Goal: Task Accomplishment & Management: Use online tool/utility

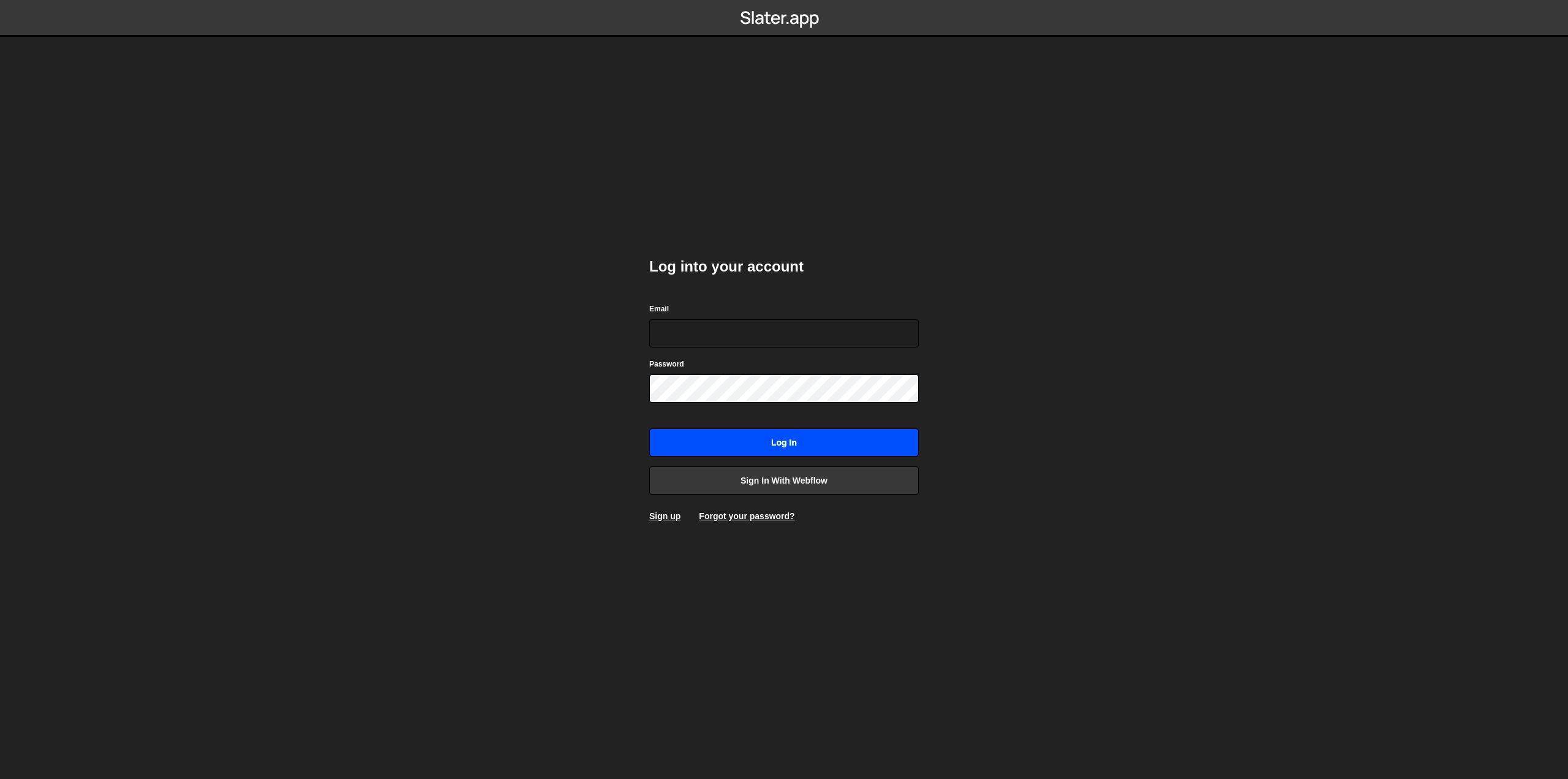
type input "[EMAIL_ADDRESS][PERSON_NAME][DOMAIN_NAME]"
click at [767, 445] on input "Log in" at bounding box center [784, 443] width 270 height 28
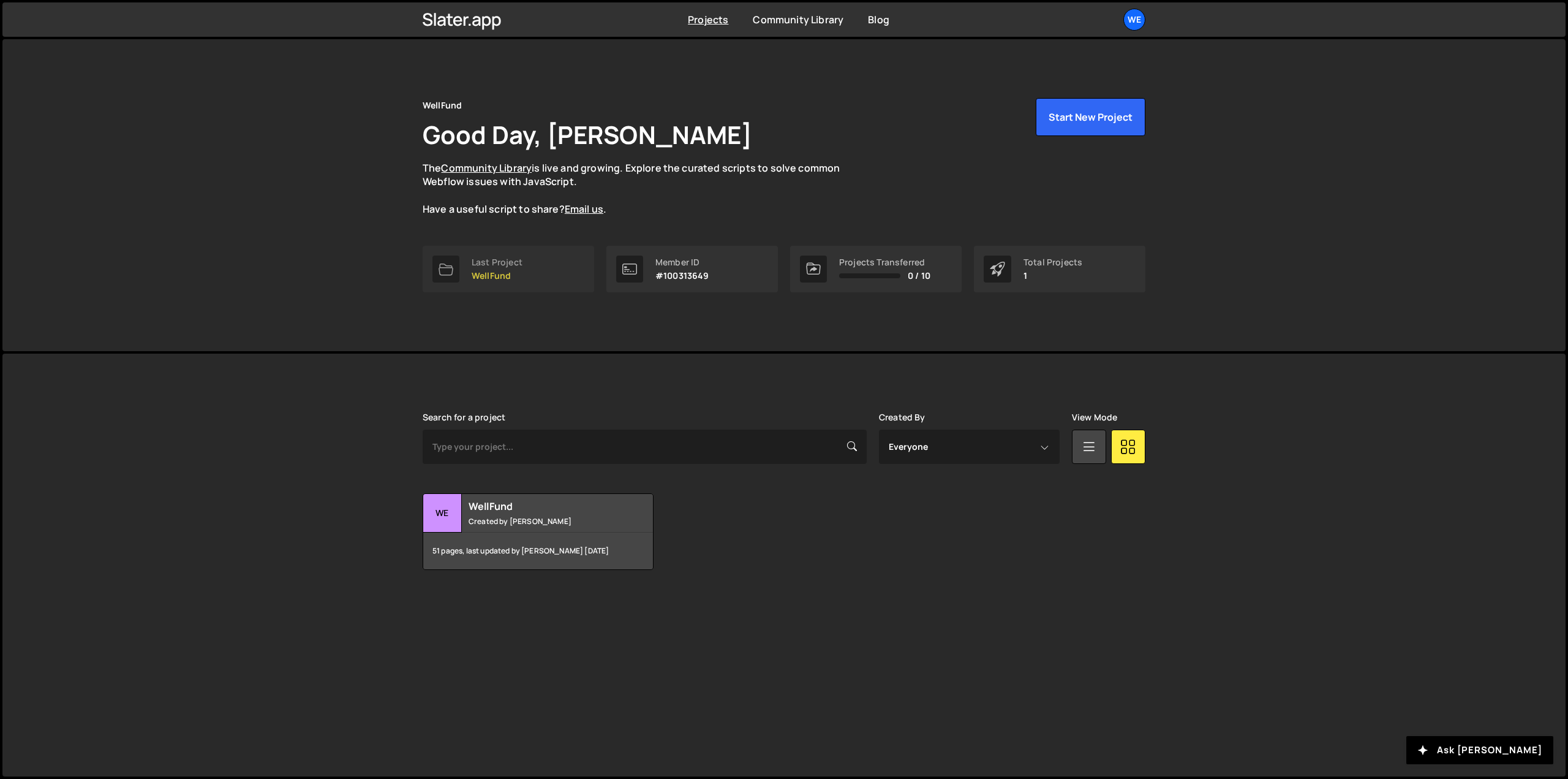
click at [495, 271] on p "WellFund" at bounding box center [496, 275] width 50 height 10
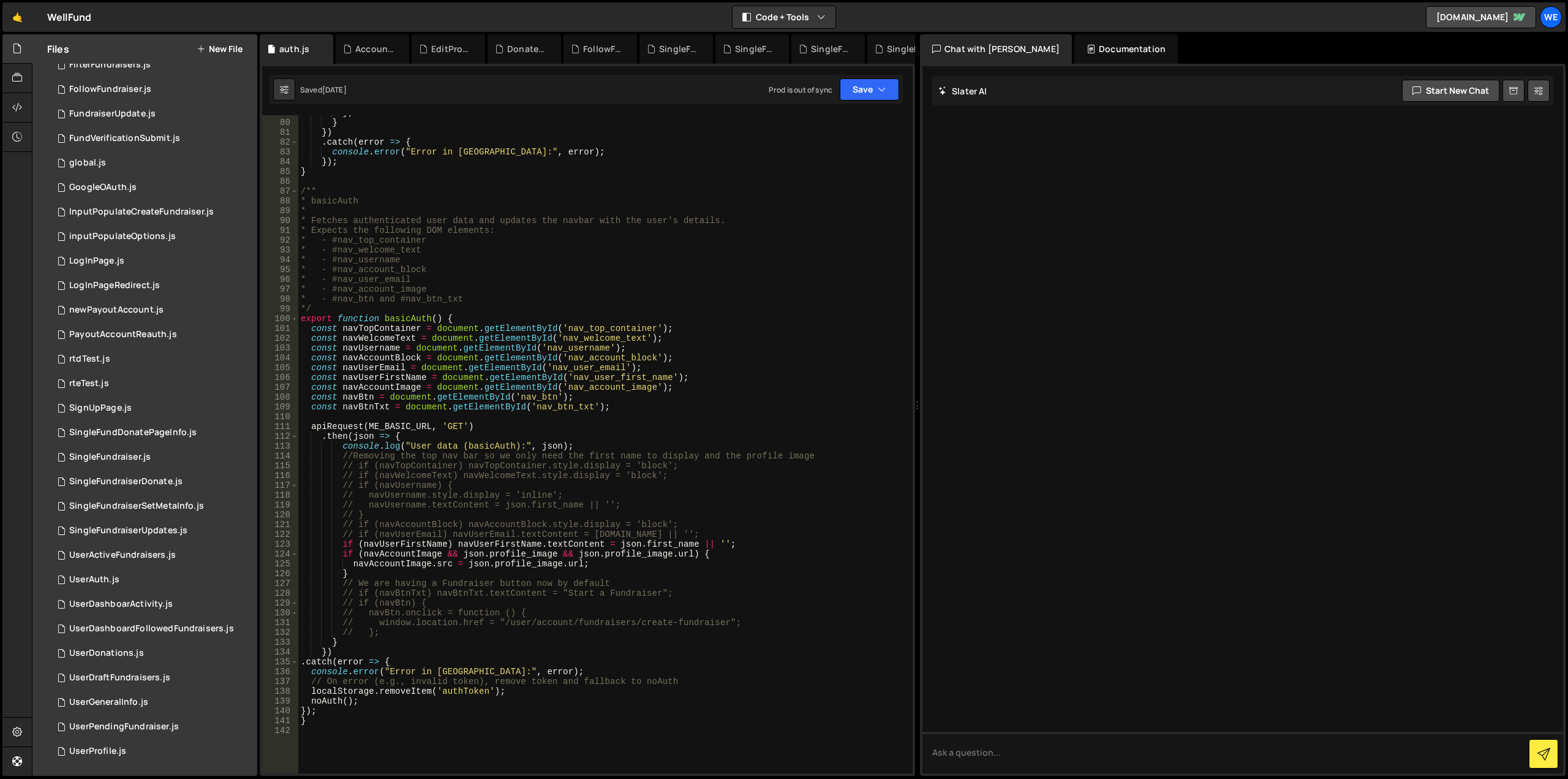
scroll to position [883, 0]
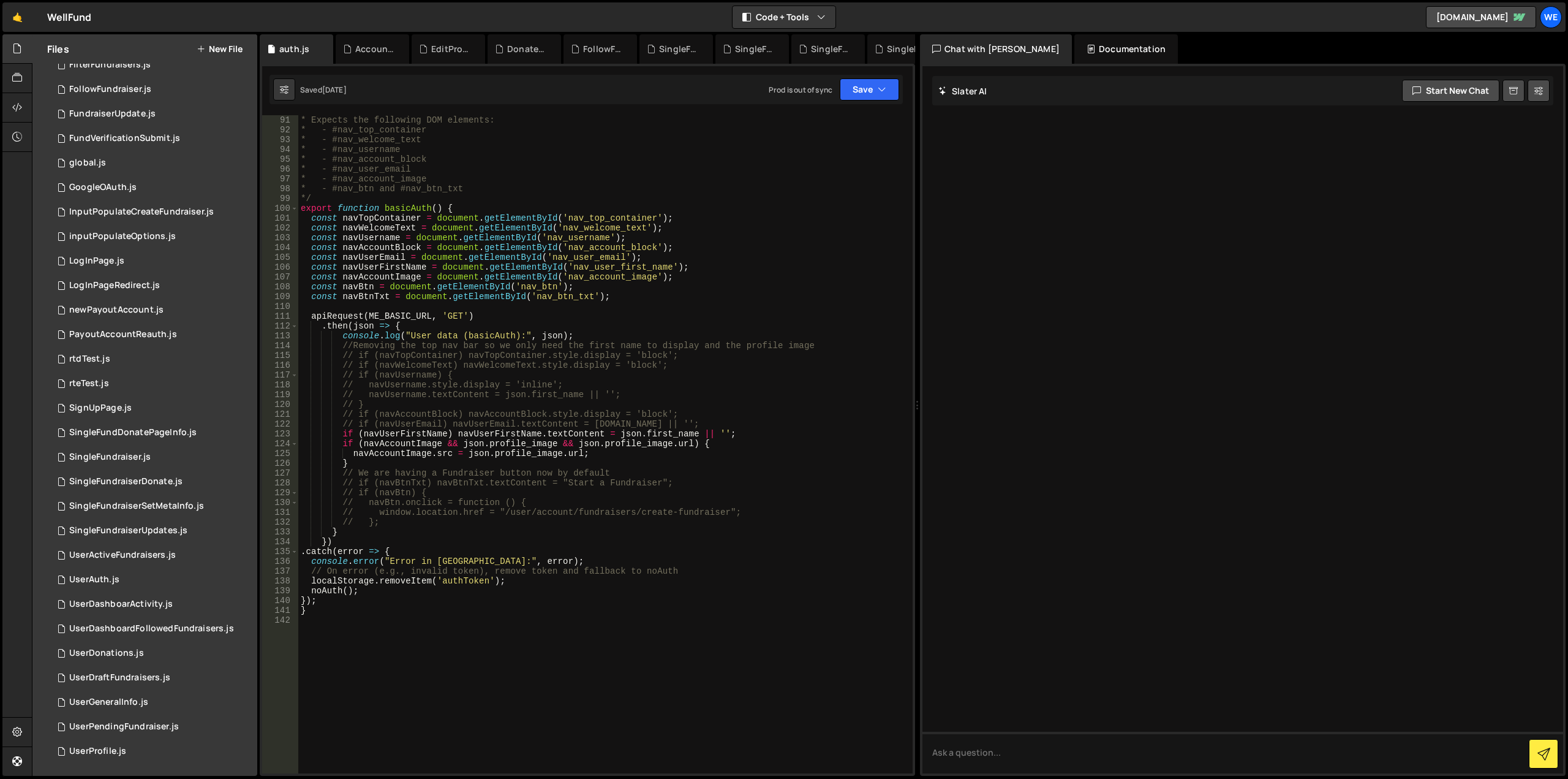
type textarea "// navBtn.onclick = function () {"
click at [715, 505] on div "* Expects the following DOM elements: * - #nav_top_container * - #nav_welcome_t…" at bounding box center [603, 453] width 610 height 677
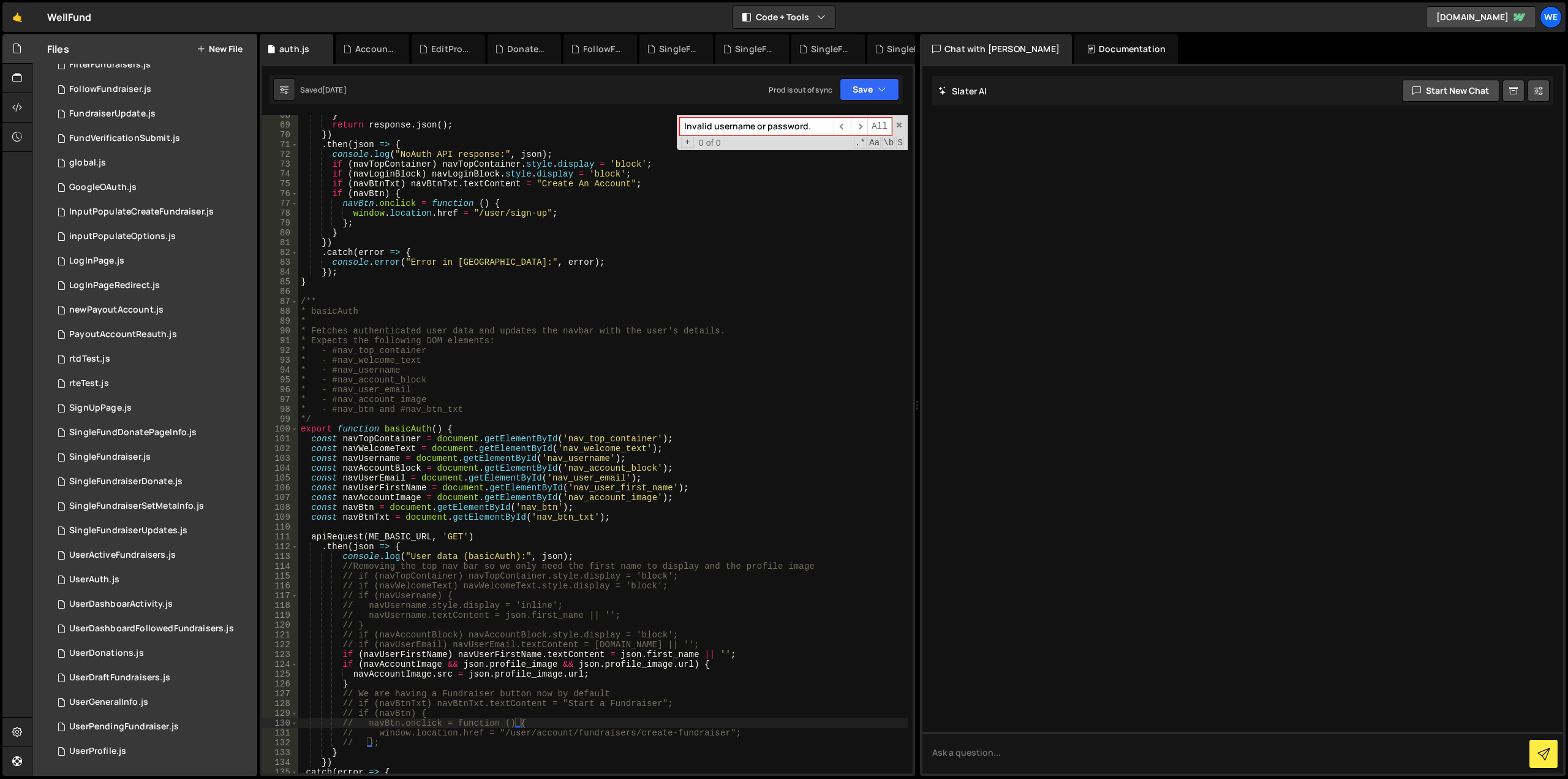
scroll to position [661, 0]
drag, startPoint x: 815, startPoint y: 129, endPoint x: 683, endPoint y: 136, distance: 132.2
click at [683, 136] on div "Invalid username or password. ​ ​ All Replace All + 0 of 0 .* Aa \b S" at bounding box center [792, 132] width 231 height 35
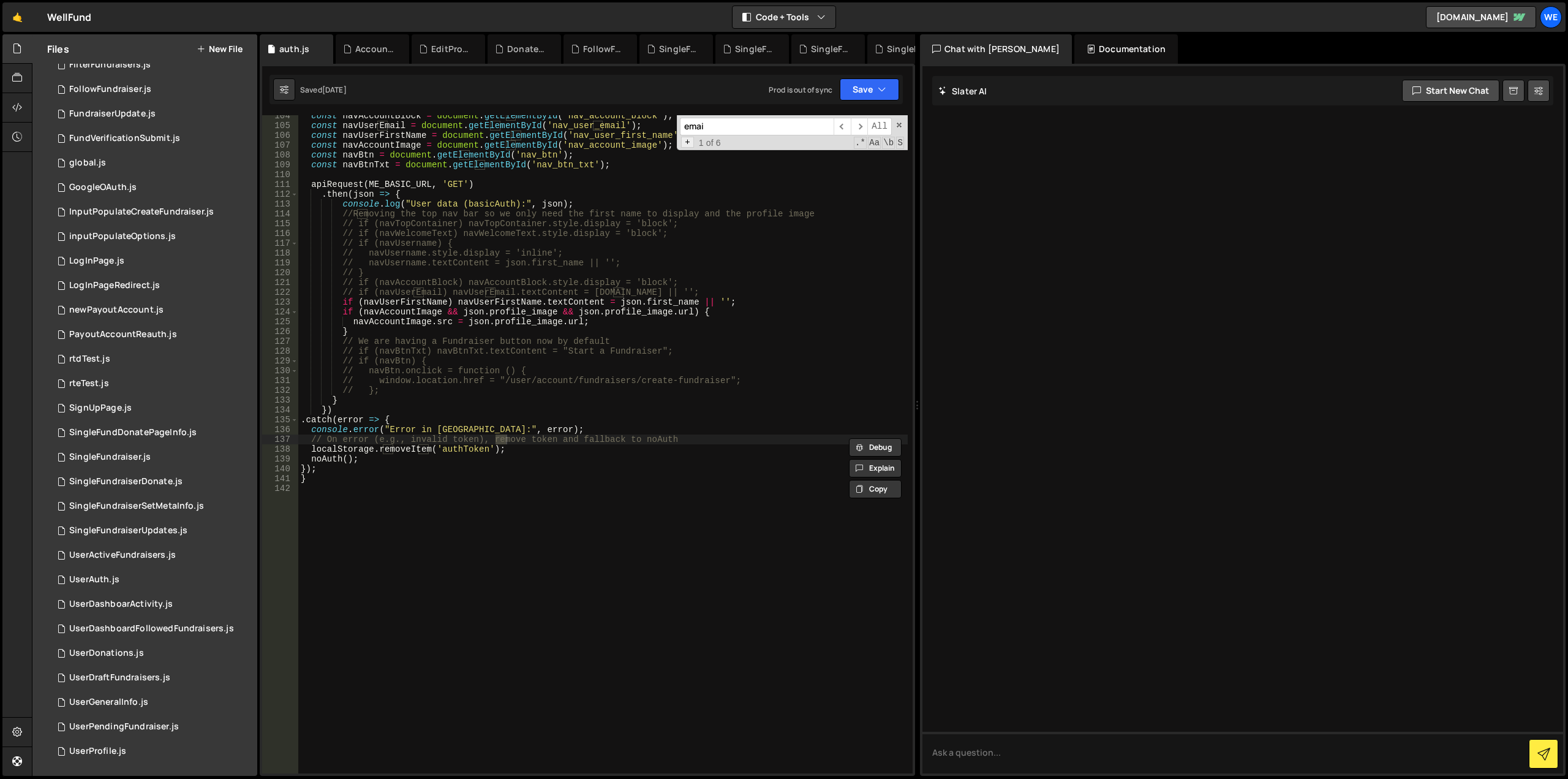
scroll to position [602, 0]
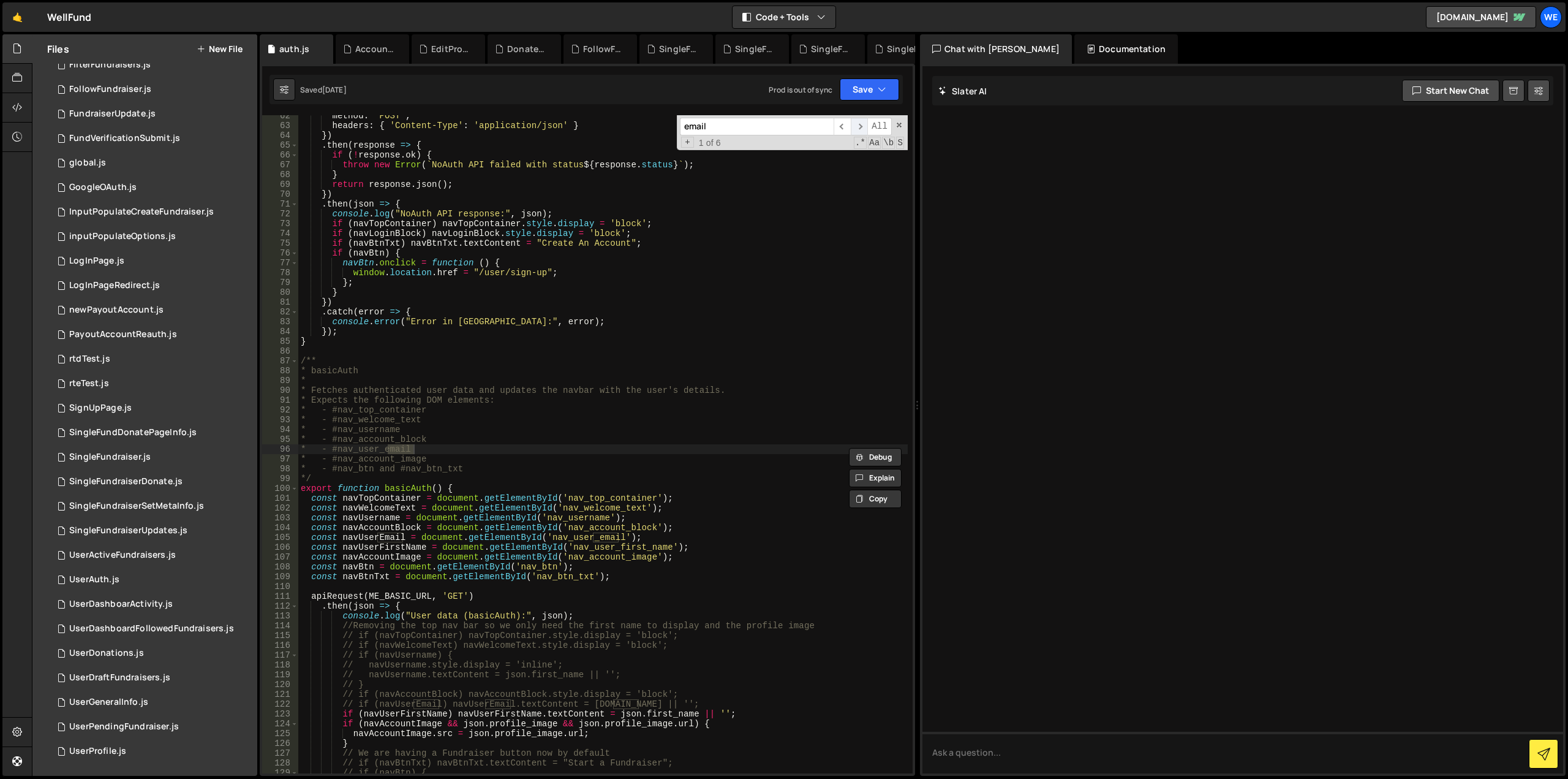
type input "email"
click at [855, 128] on span "​" at bounding box center [858, 127] width 17 height 18
click at [857, 127] on span "​" at bounding box center [858, 127] width 17 height 18
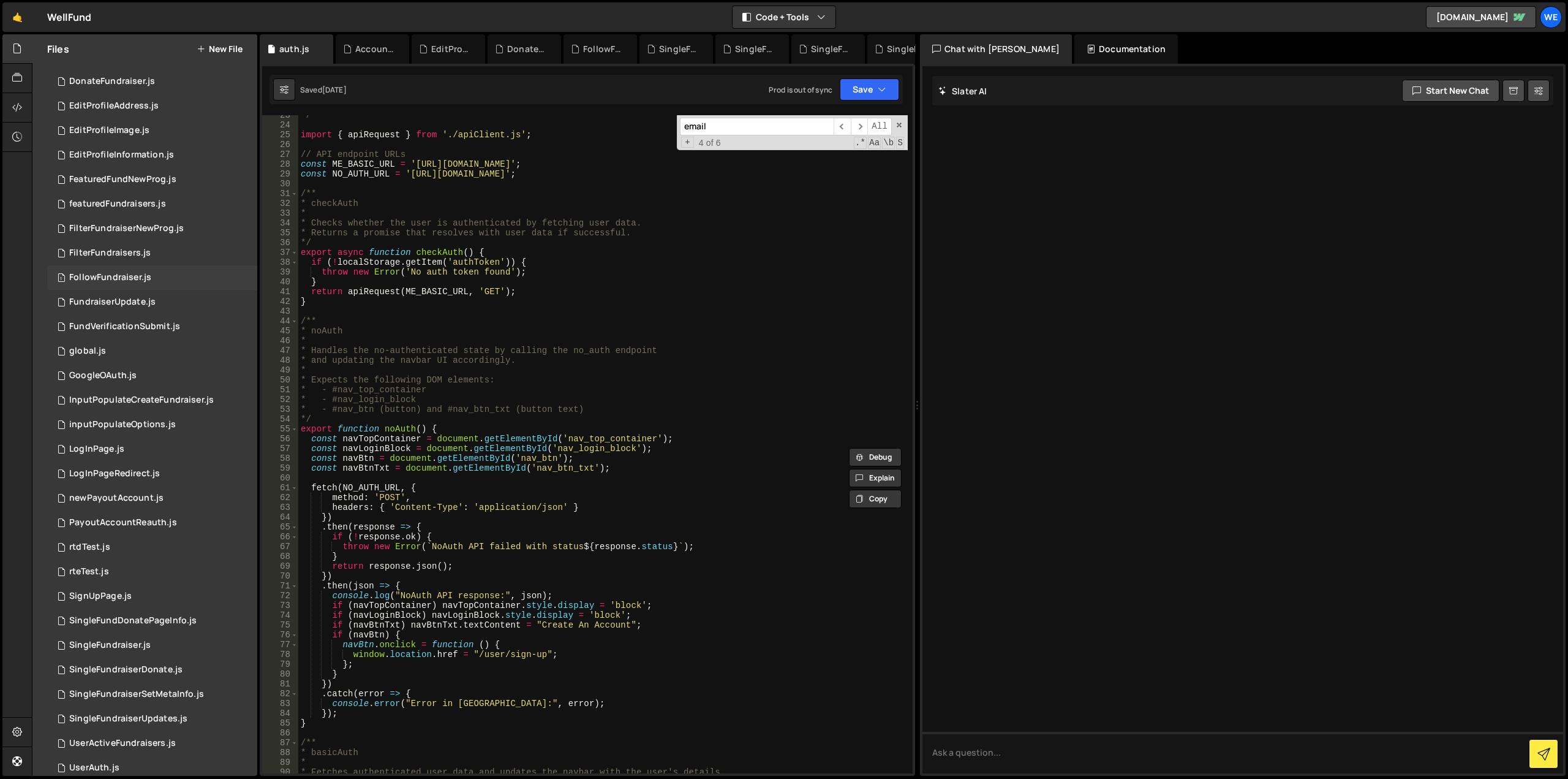
scroll to position [342, 0]
click at [160, 371] on div "1 GoogleOAuth.js 0" at bounding box center [151, 372] width 210 height 25
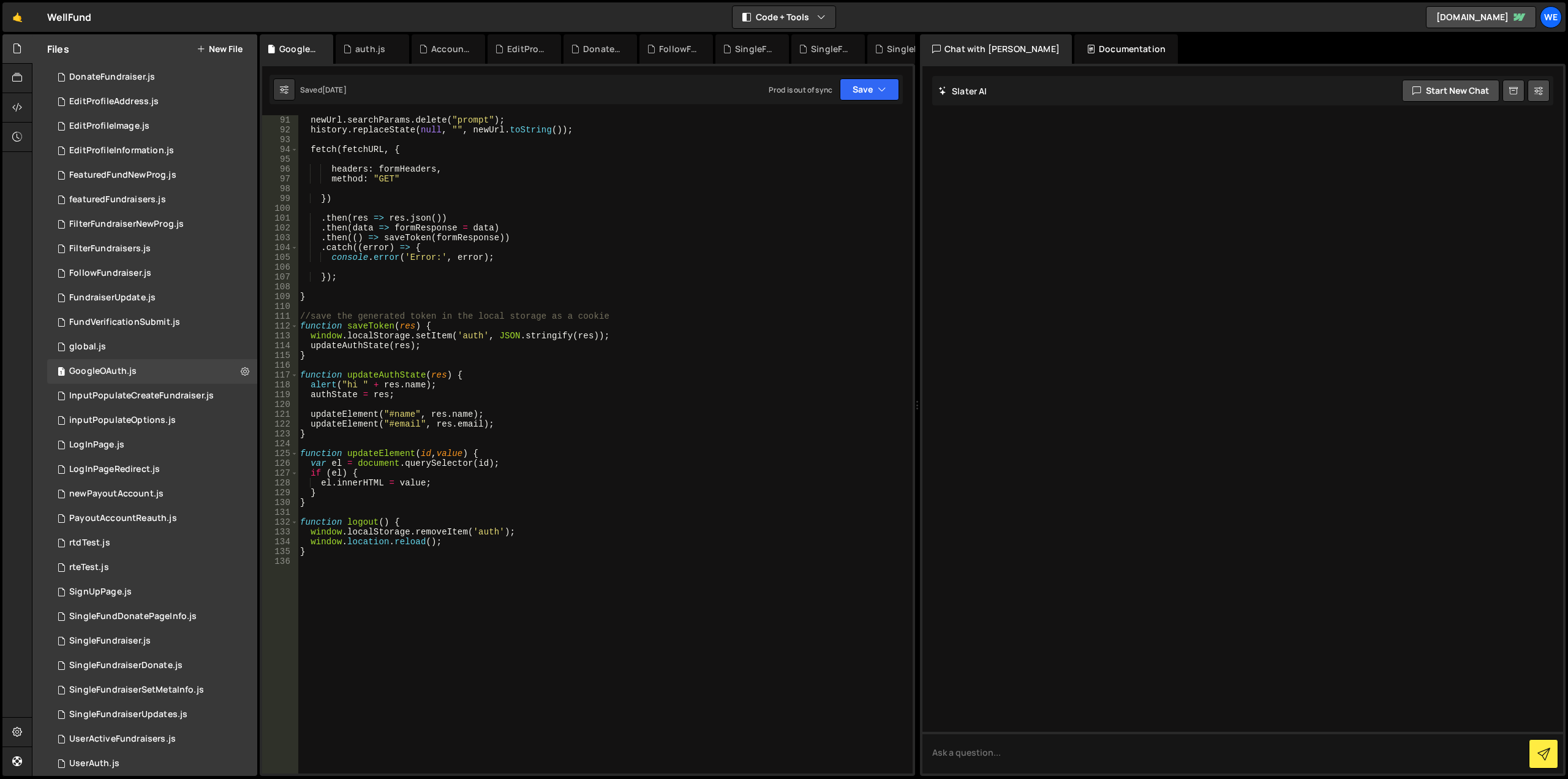
scroll to position [772, 0]
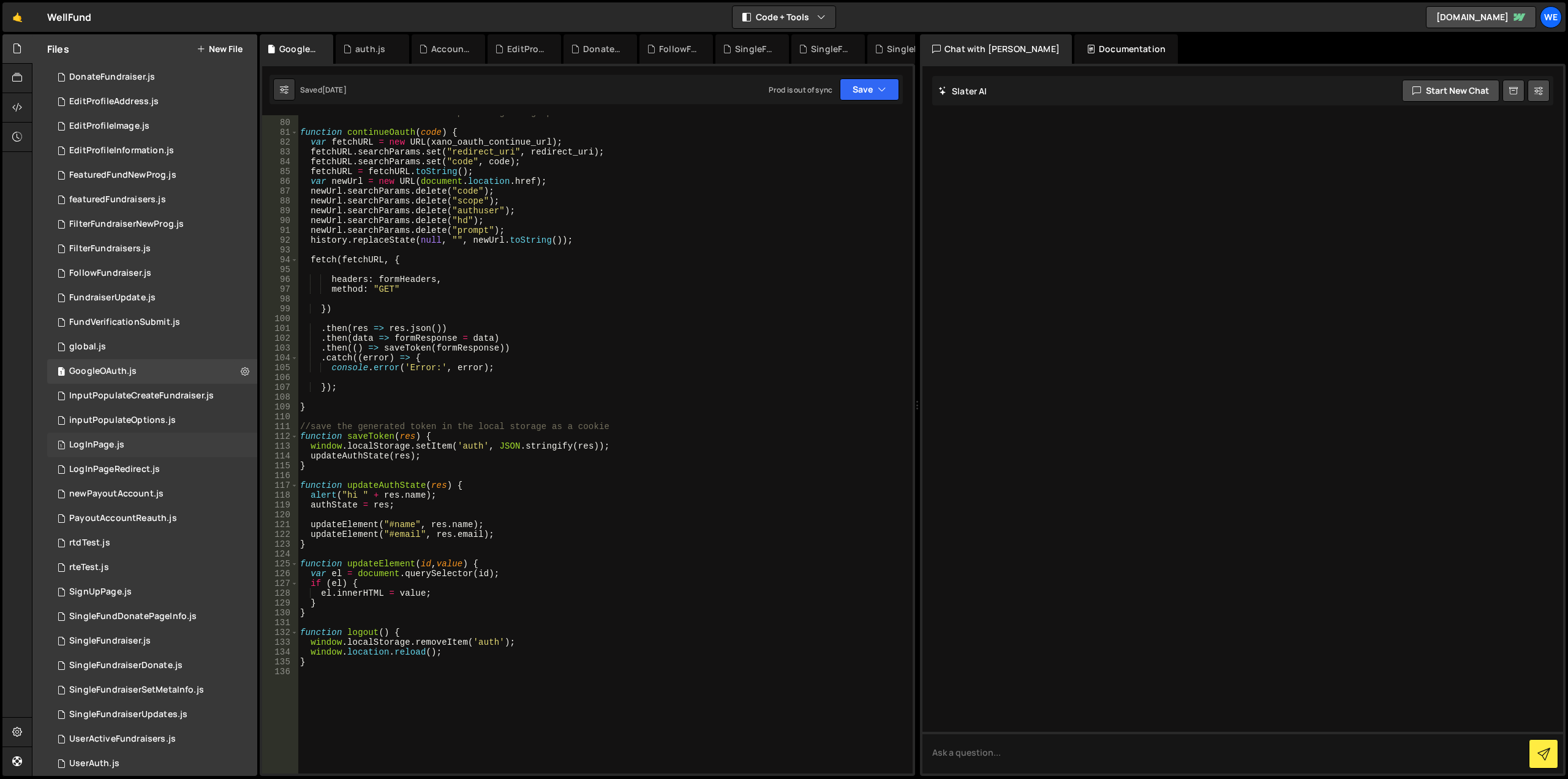
click at [142, 443] on div "1 LogInPage.js 0" at bounding box center [151, 445] width 210 height 25
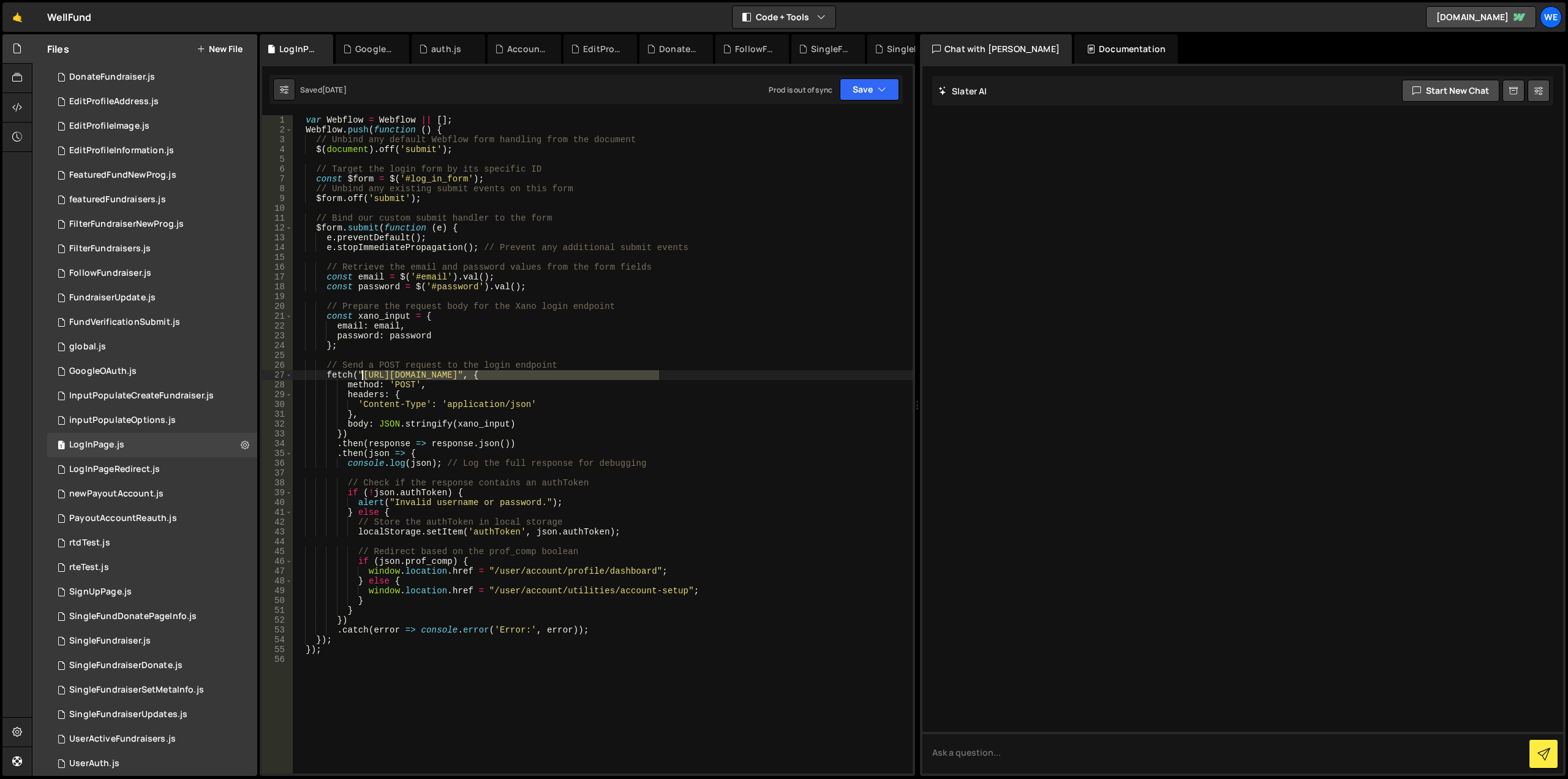
drag, startPoint x: 658, startPoint y: 375, endPoint x: 359, endPoint y: 379, distance: 299.0
click at [359, 379] on div "var Webflow = Webflow || [ ] ; Webflow . push ( function ( ) { // Unbind any de…" at bounding box center [603, 453] width 619 height 677
drag, startPoint x: 442, startPoint y: 465, endPoint x: 345, endPoint y: 466, distance: 97.0
click at [345, 466] on div "var Webflow = Webflow || [ ] ; Webflow . push ( function ( ) { // Unbind any de…" at bounding box center [603, 453] width 619 height 677
click at [400, 350] on div "var Webflow = Webflow || [ ] ; Webflow . push ( function ( ) { // Unbind any de…" at bounding box center [603, 453] width 619 height 677
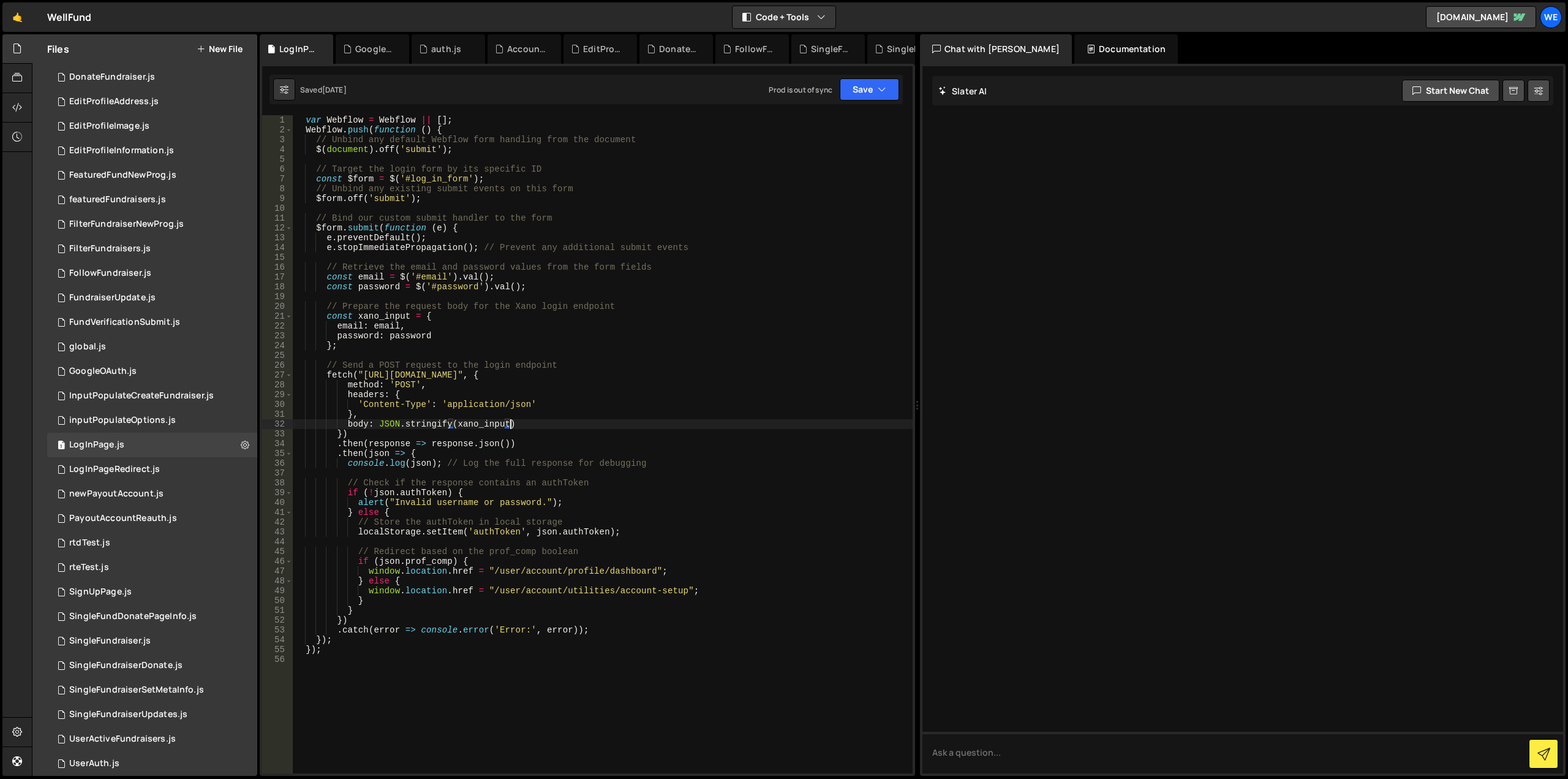
click at [524, 425] on div "var Webflow = Webflow || [ ] ; Webflow . push ( function ( ) { // Unbind any de…" at bounding box center [603, 453] width 619 height 677
click at [496, 435] on div "var Webflow = Webflow || [ ] ; Webflow . push ( function ( ) { // Unbind any de…" at bounding box center [603, 453] width 619 height 677
click at [464, 455] on div "var Webflow = Webflow || [ ] ; Webflow . push ( function ( ) { // Unbind any de…" at bounding box center [603, 453] width 619 height 677
type textarea ".then(json => {"
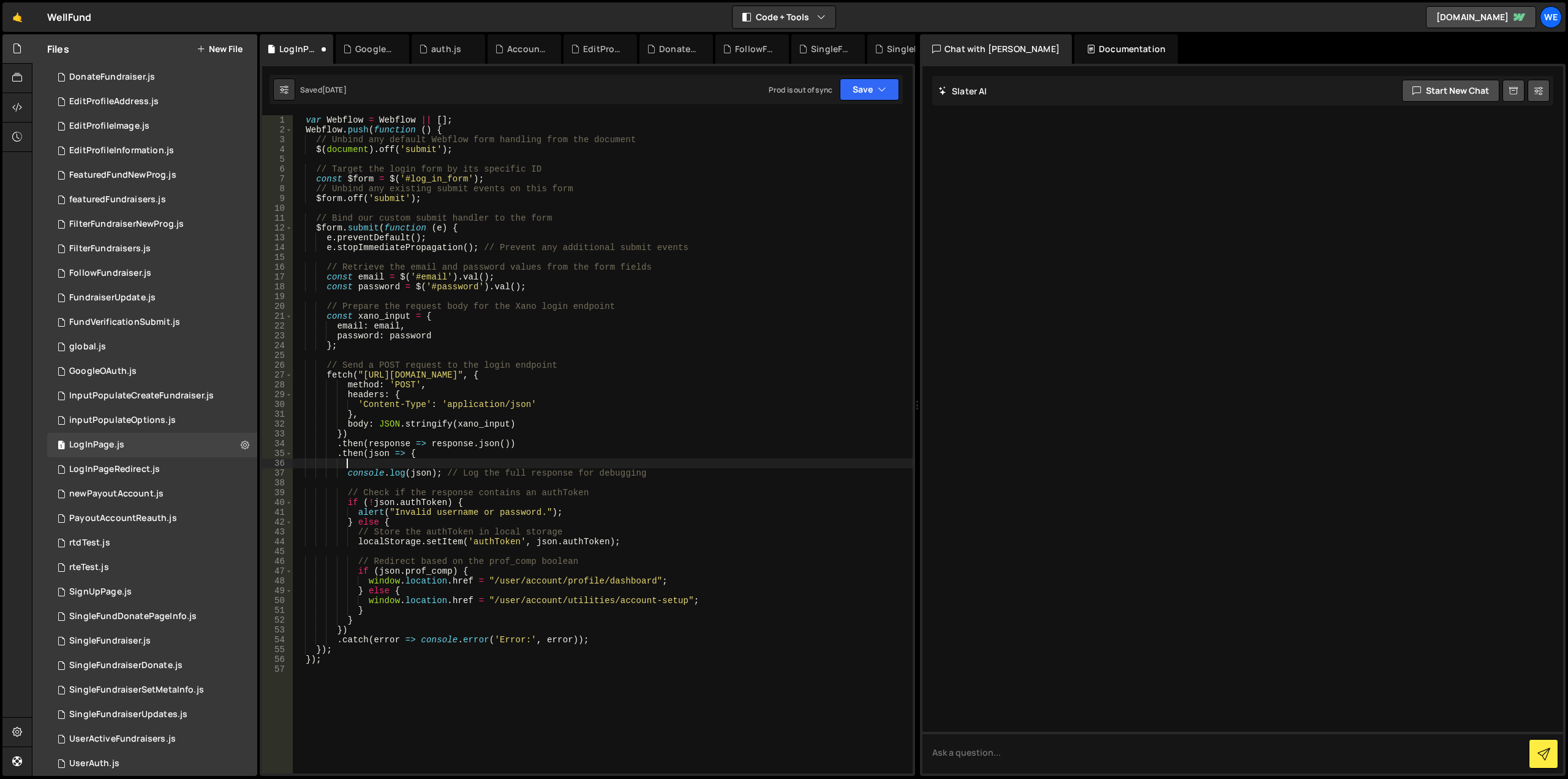
paste textarea "console.log(json);"
click at [367, 318] on div "var Webflow = Webflow || [ ] ; Webflow . push ( function ( ) { // Unbind any de…" at bounding box center [603, 453] width 619 height 677
click at [419, 463] on div "var Webflow = Webflow || [ ] ; Webflow . push ( function ( ) { // Unbind any de…" at bounding box center [603, 453] width 619 height 677
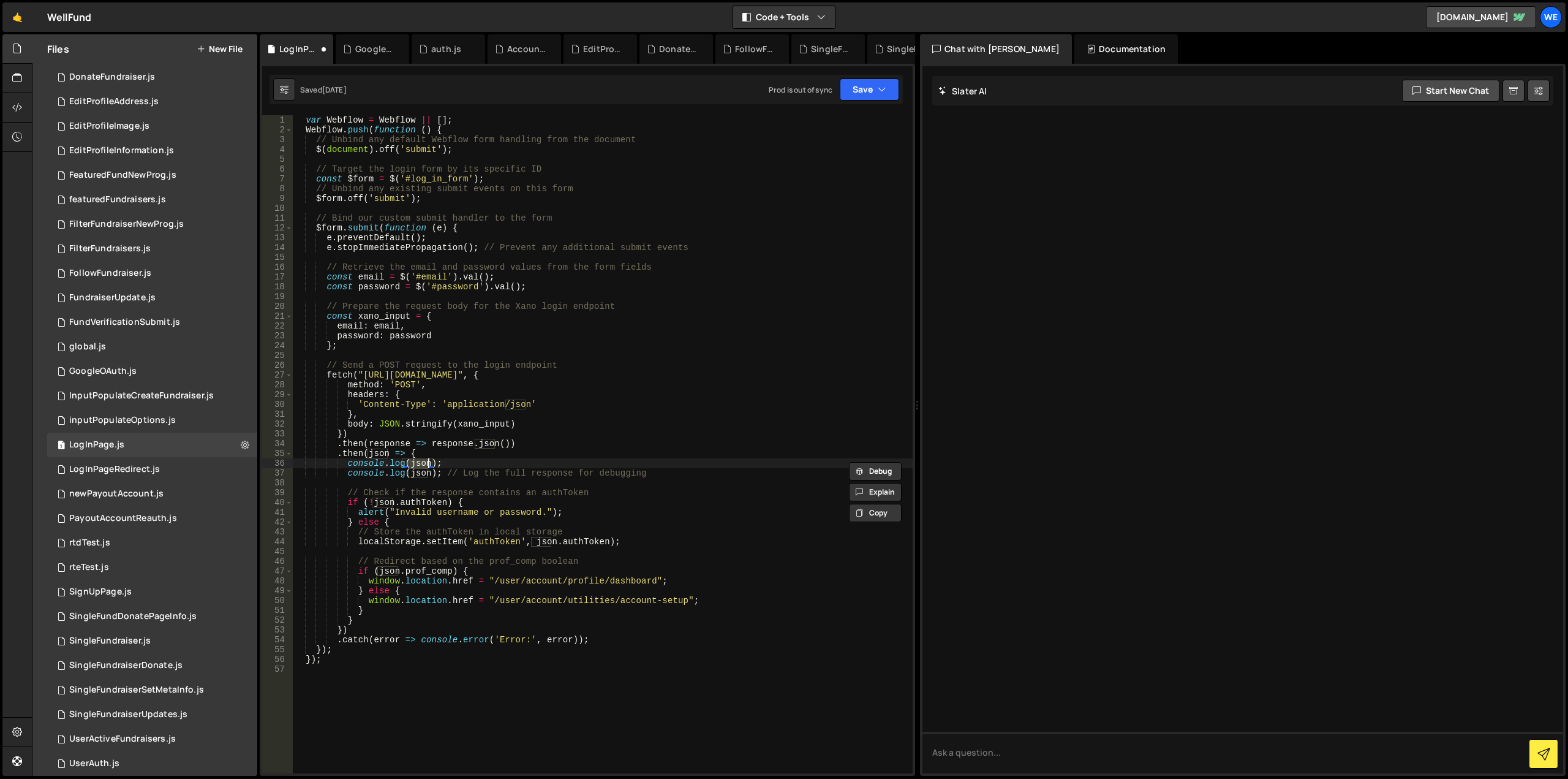
paste textarea "xano_input"
type textarea "console.log(xano_input);"
click at [872, 91] on button "Save" at bounding box center [869, 89] width 59 height 22
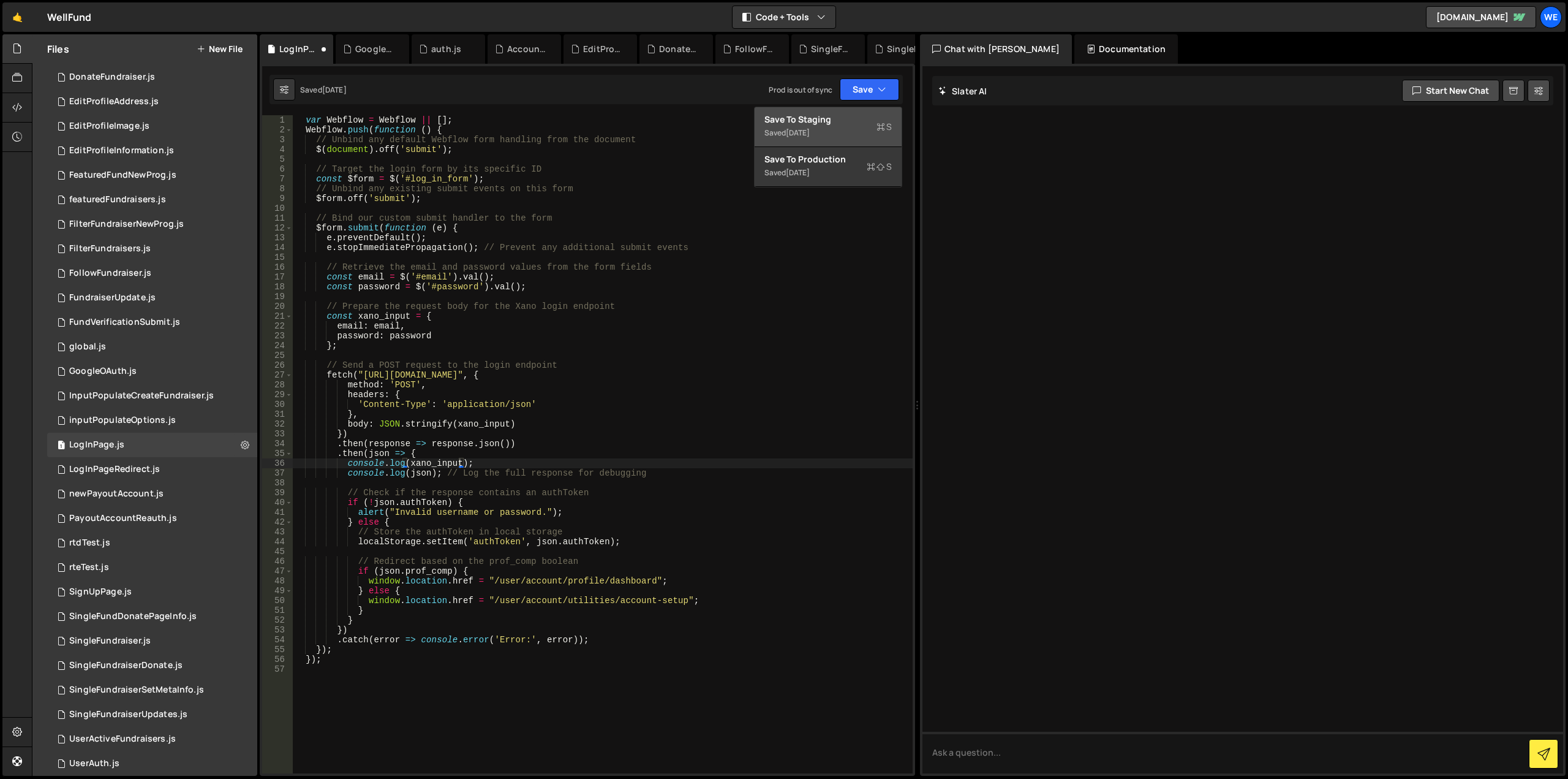
click at [842, 127] on div "Saved 1 month ago" at bounding box center [828, 133] width 127 height 15
click at [106, 587] on div "SignUpPage.js" at bounding box center [100, 591] width 63 height 11
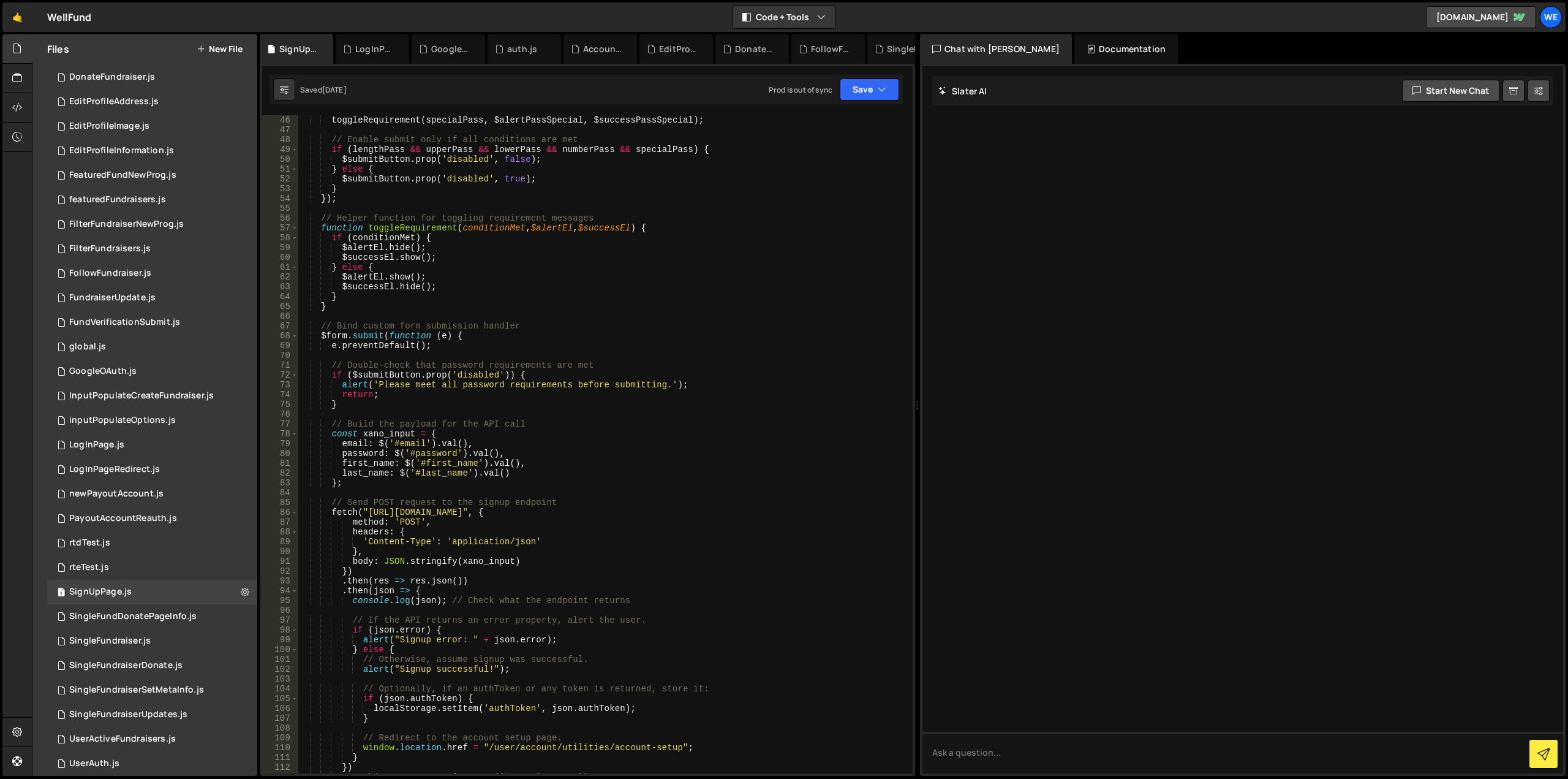
scroll to position [405, 0]
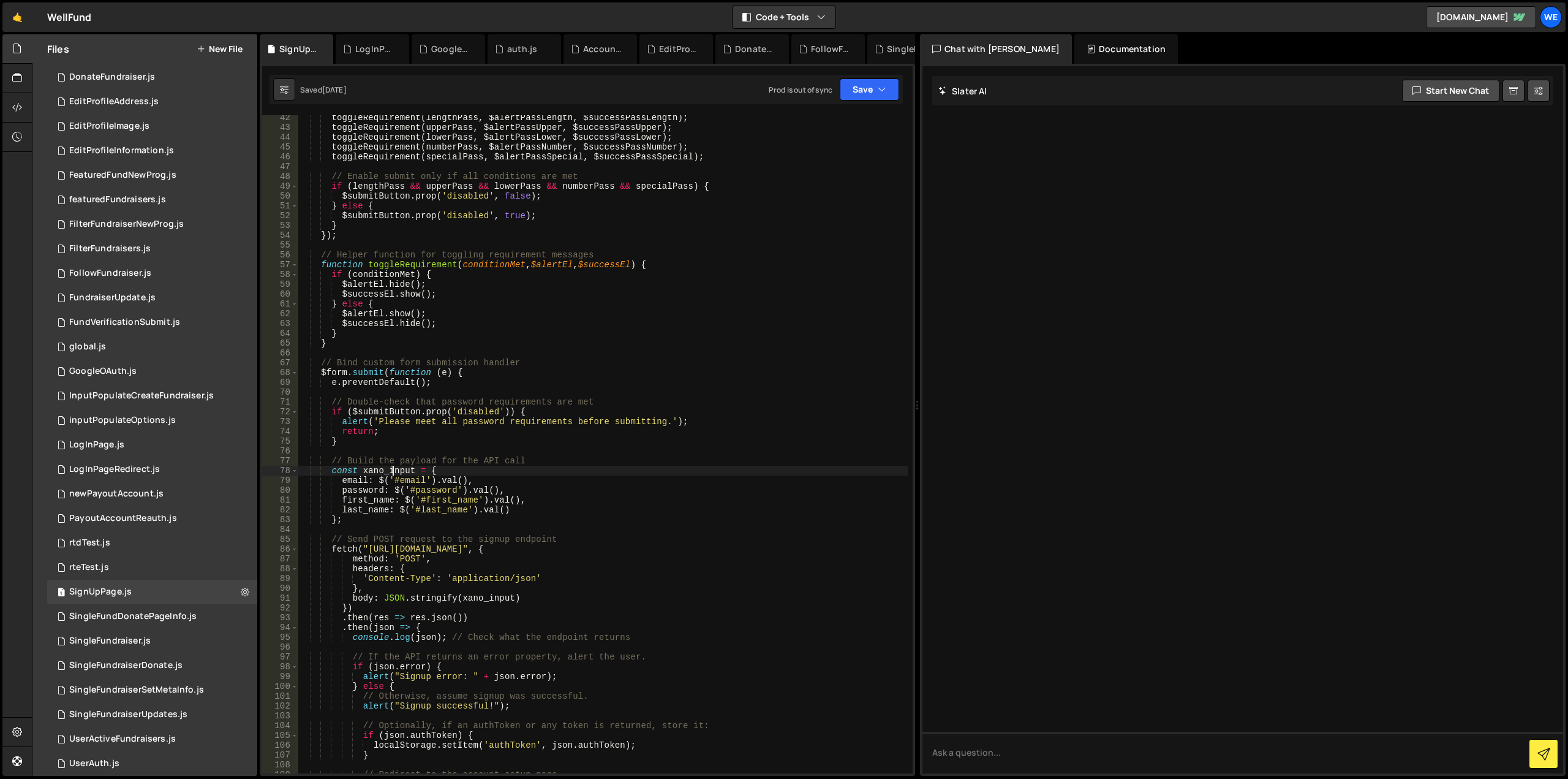
click at [393, 474] on div "toggleRequirement ( lengthPass , $alertPassLength , $successPassLength ) ; togg…" at bounding box center [602, 451] width 610 height 677
click at [472, 630] on div "toggleRequirement ( lengthPass , $alertPassLength , $successPassLength ) ; togg…" at bounding box center [602, 451] width 610 height 677
type textarea ".then(json => {"
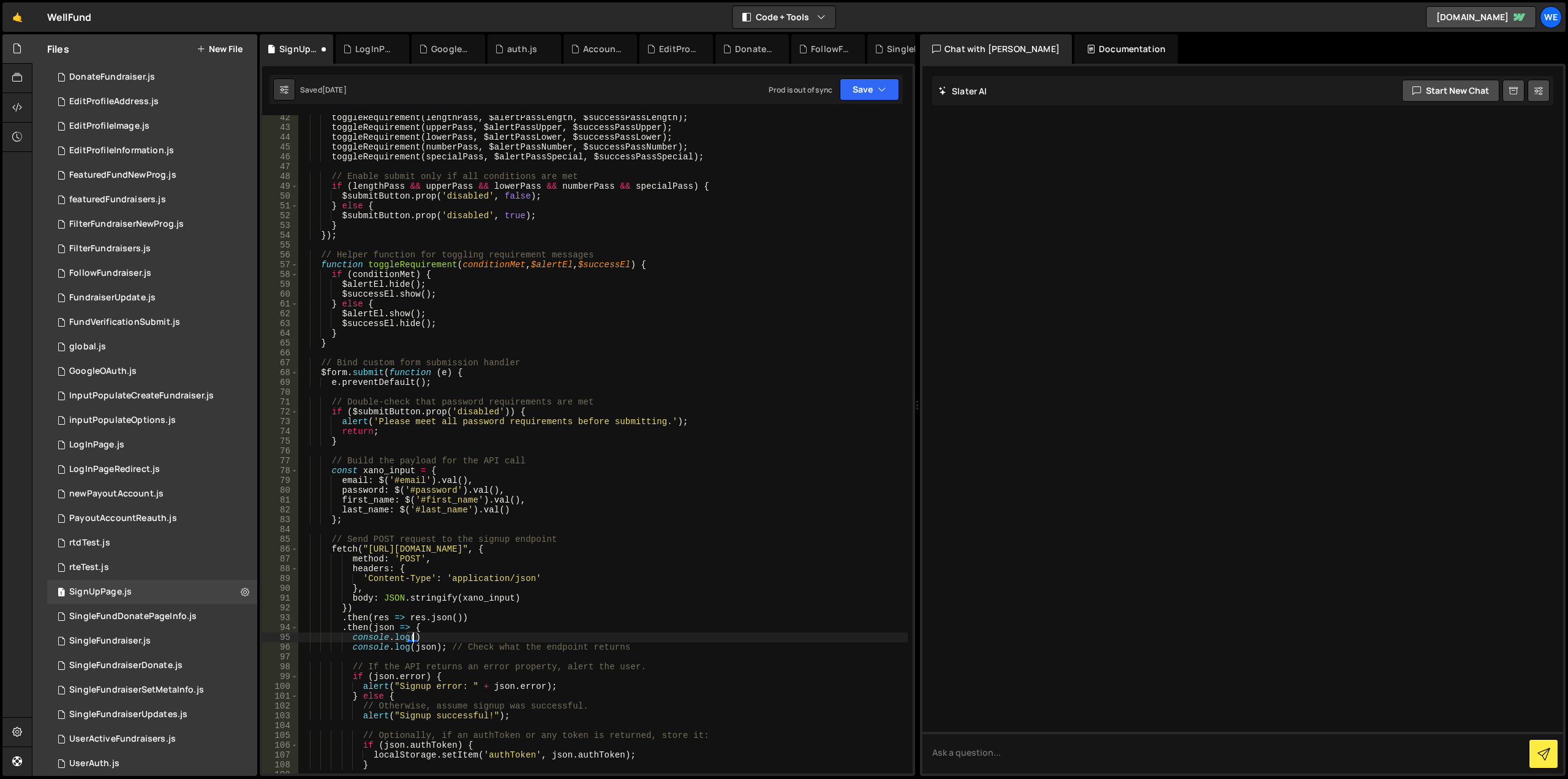
paste textarea "xano_input)"
click at [412, 409] on div "toggleRequirement ( lengthPass , $alertPassLength , $successPassLength ) ; togg…" at bounding box center [602, 451] width 610 height 677
click at [373, 413] on div "toggleRequirement ( lengthPass , $alertPassLength , $successPassLength ) ; togg…" at bounding box center [602, 443] width 610 height 658
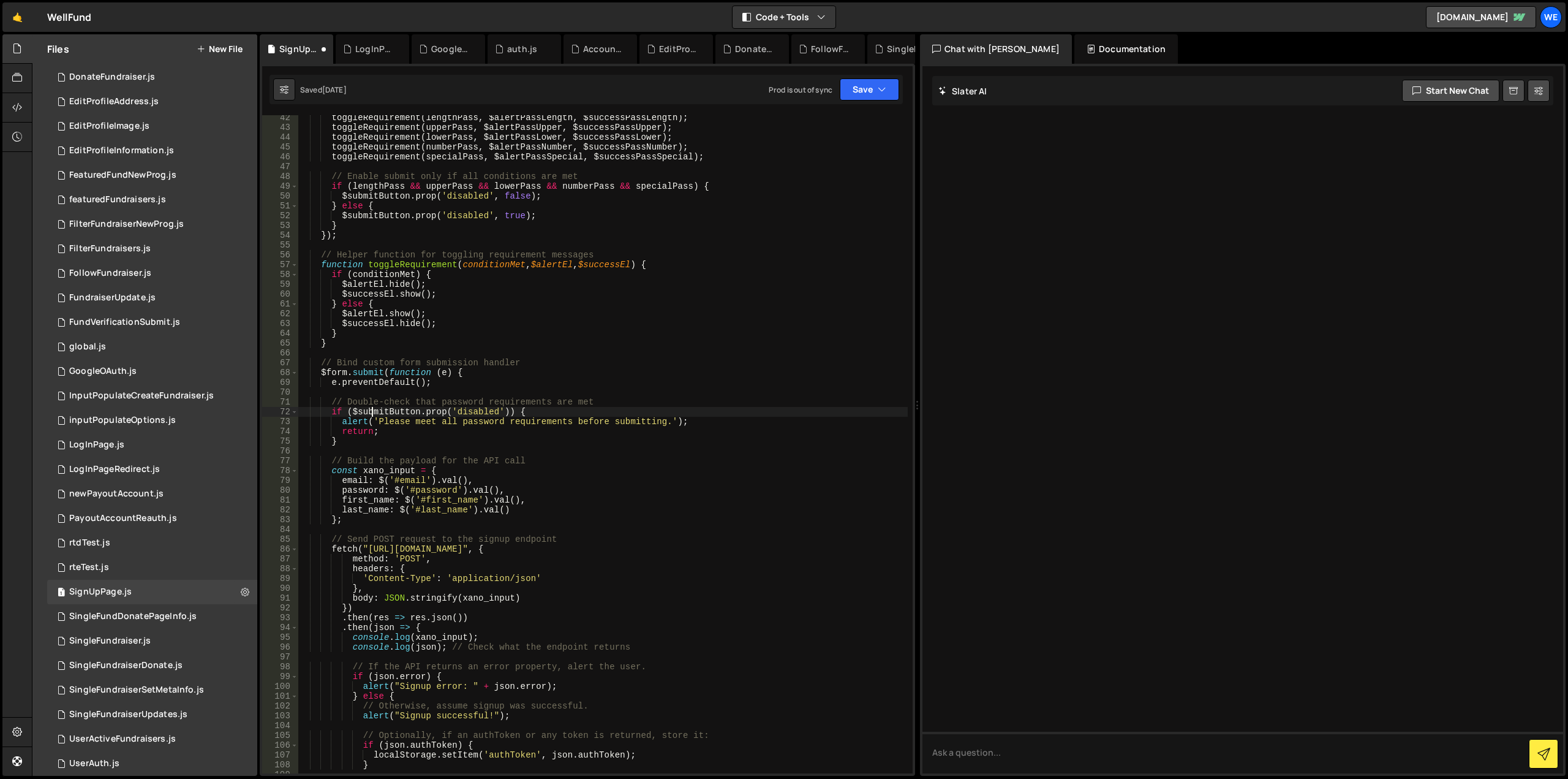
click at [373, 413] on div "toggleRequirement ( lengthPass , $alertPassLength , $successPassLength ) ; togg…" at bounding box center [602, 451] width 610 height 677
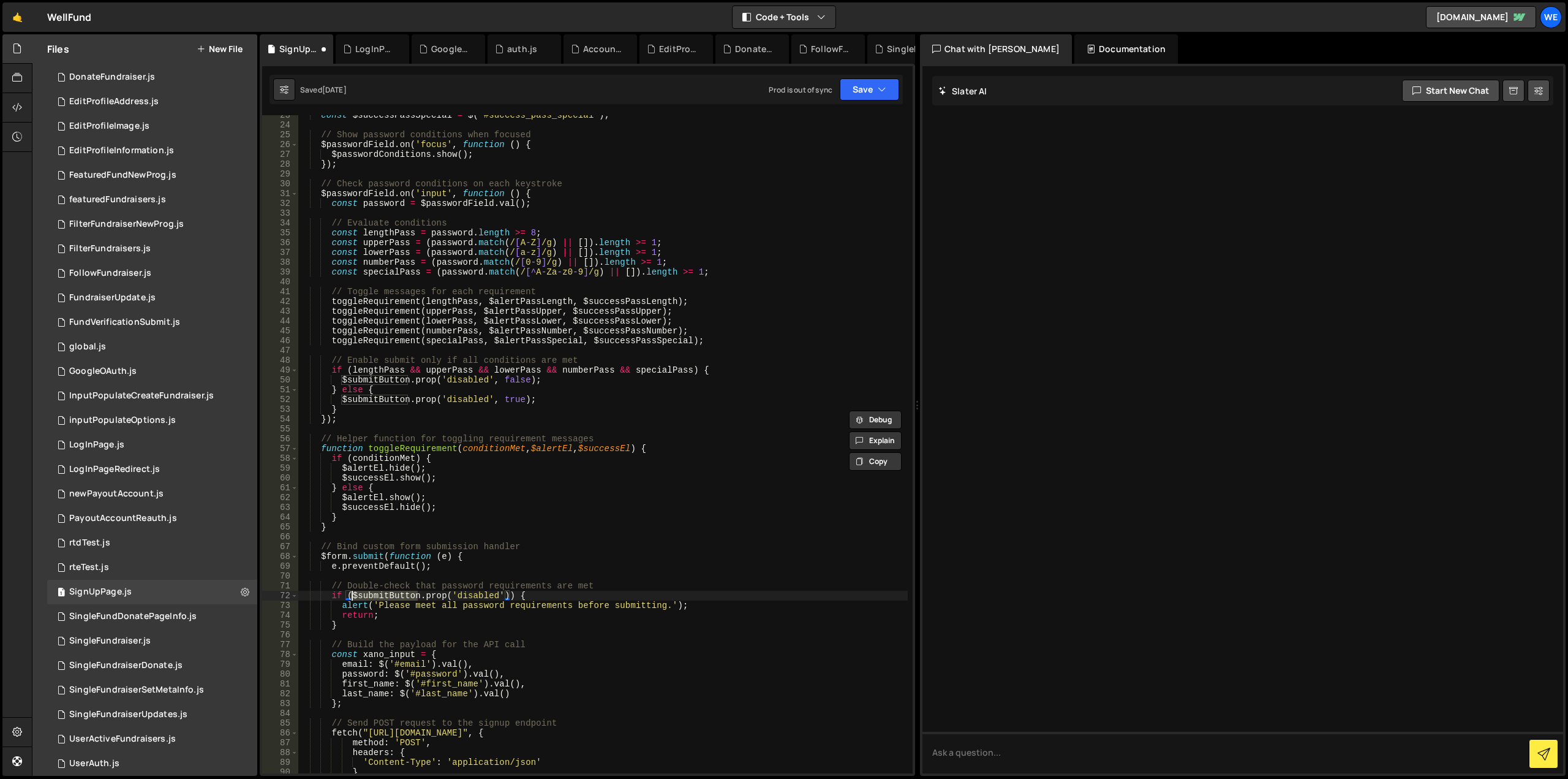
scroll to position [331, 0]
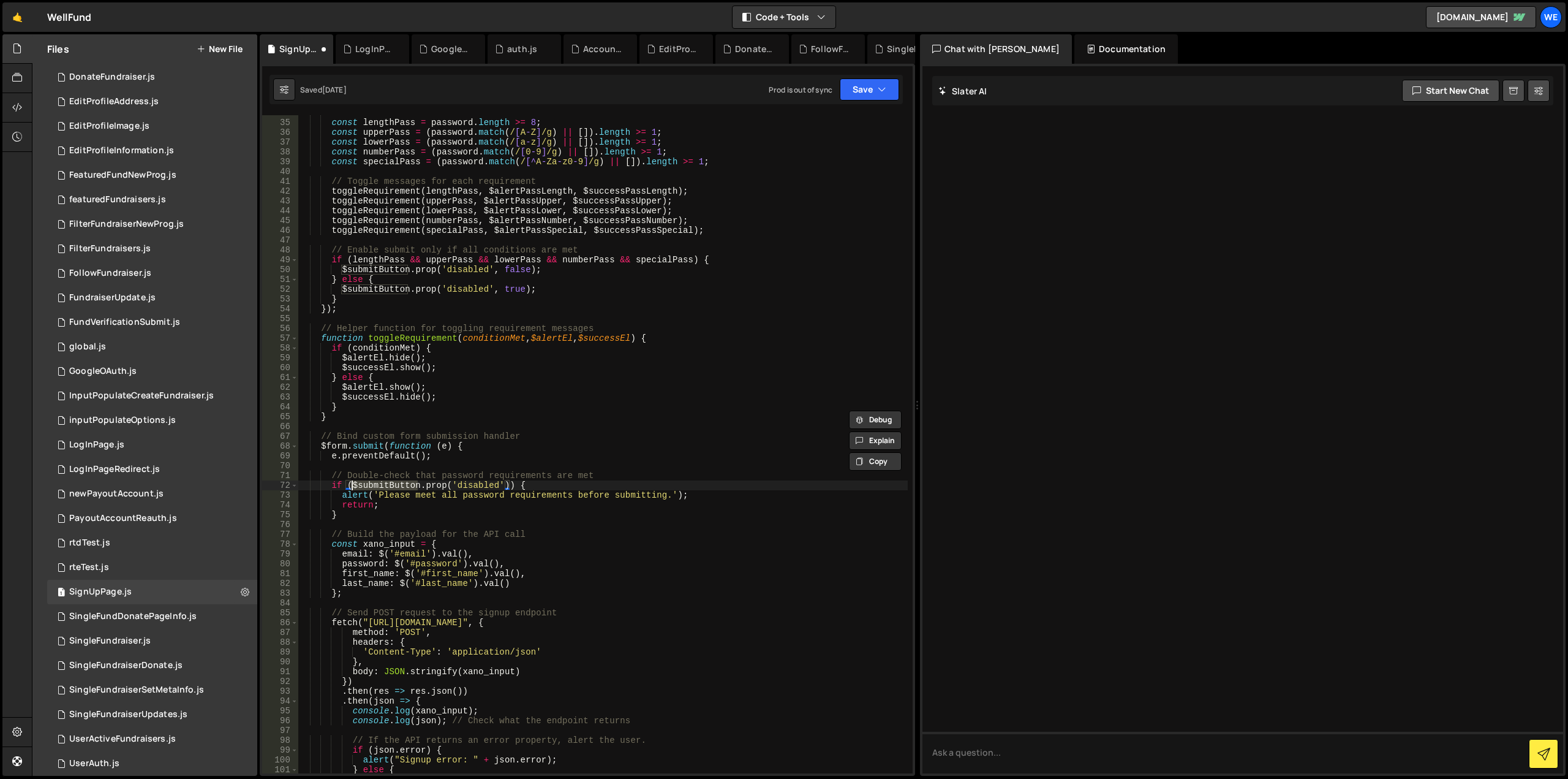
click at [378, 367] on div "// Evaluate conditions const lengthPass = password . length >= 8 ; const upperP…" at bounding box center [602, 446] width 610 height 677
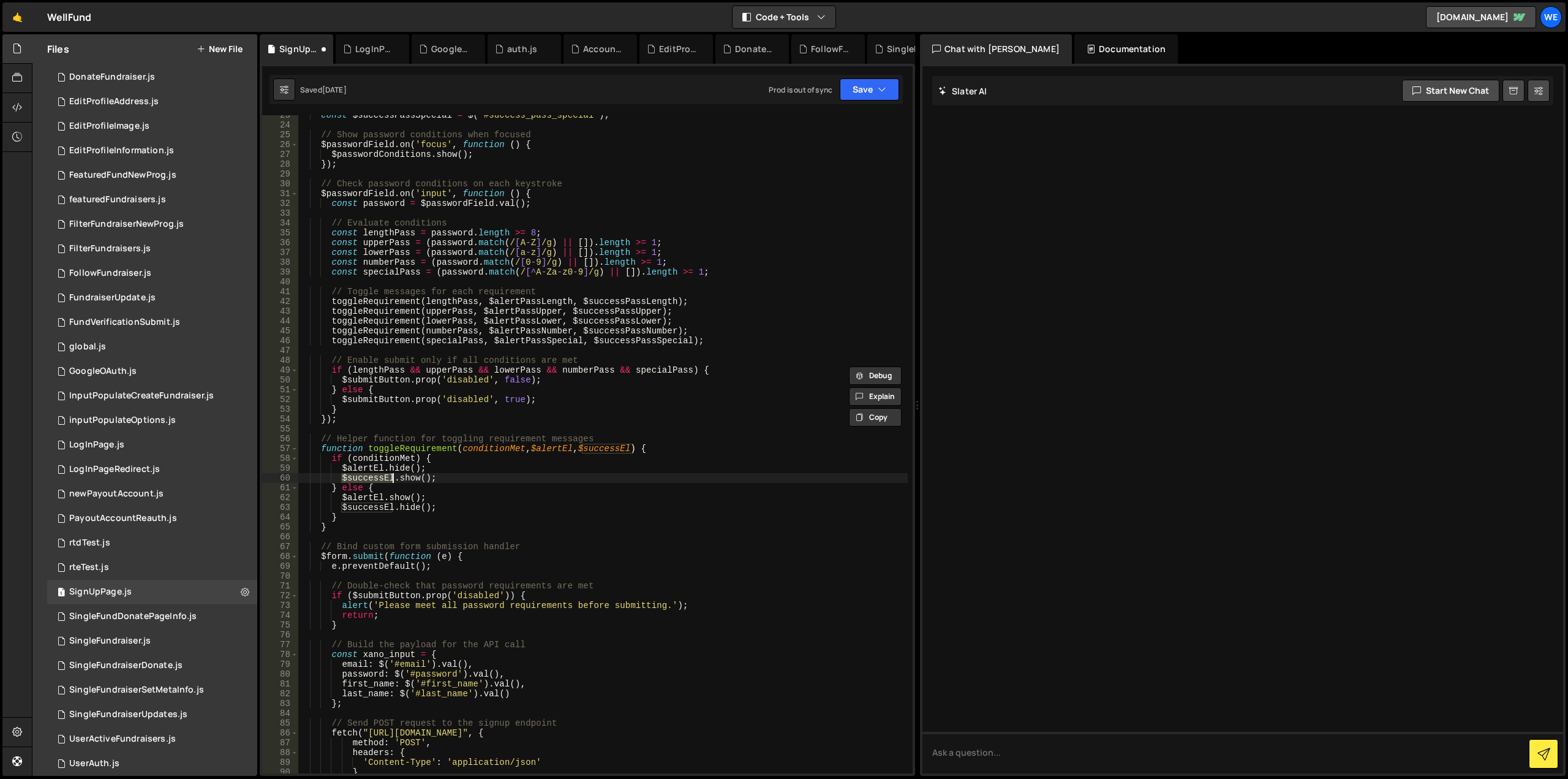
scroll to position [258, 0]
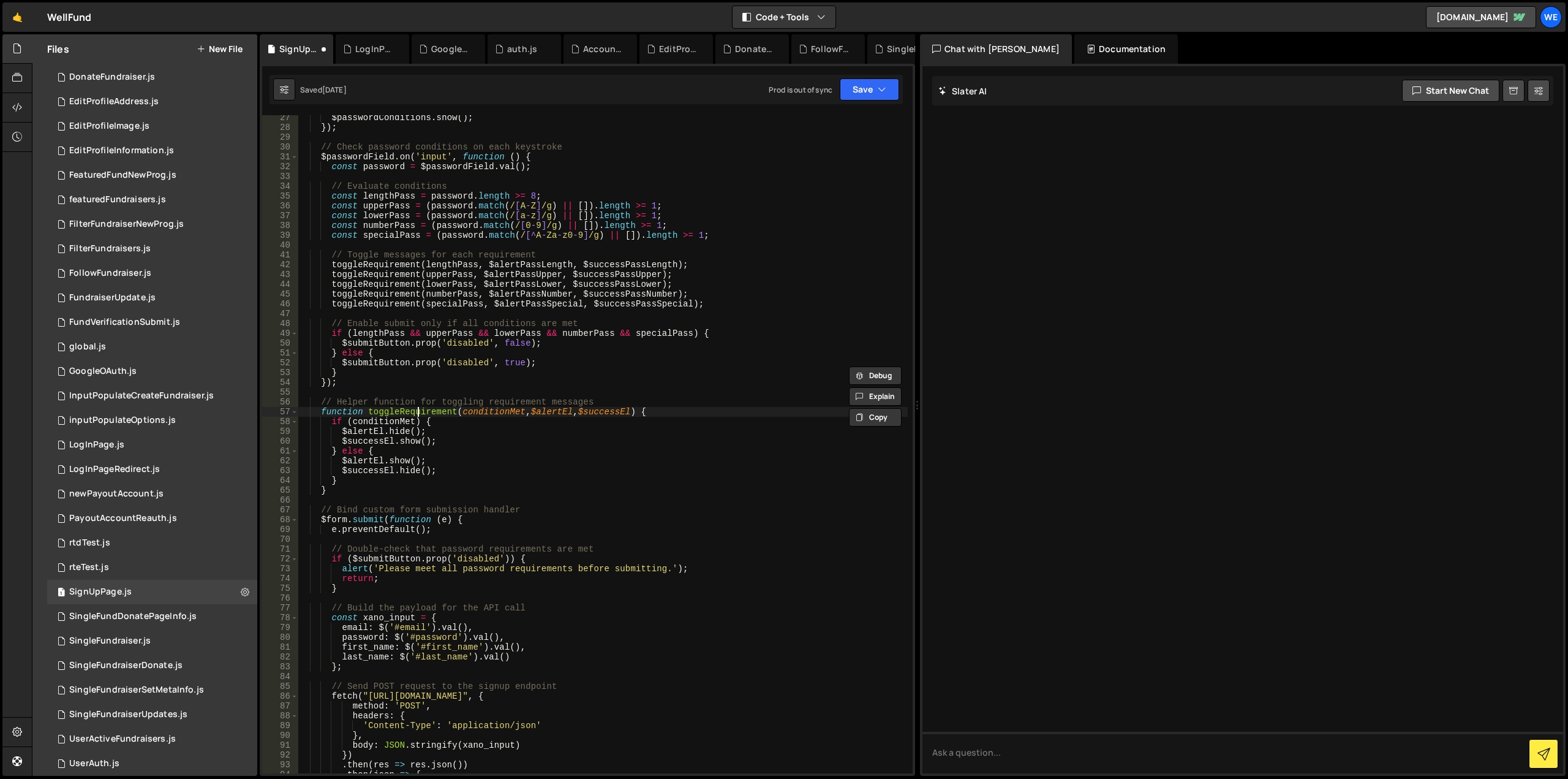
click at [417, 413] on div "$passwordConditions . show ( ) ; }) ; // Check password conditions on each keys…" at bounding box center [602, 451] width 610 height 677
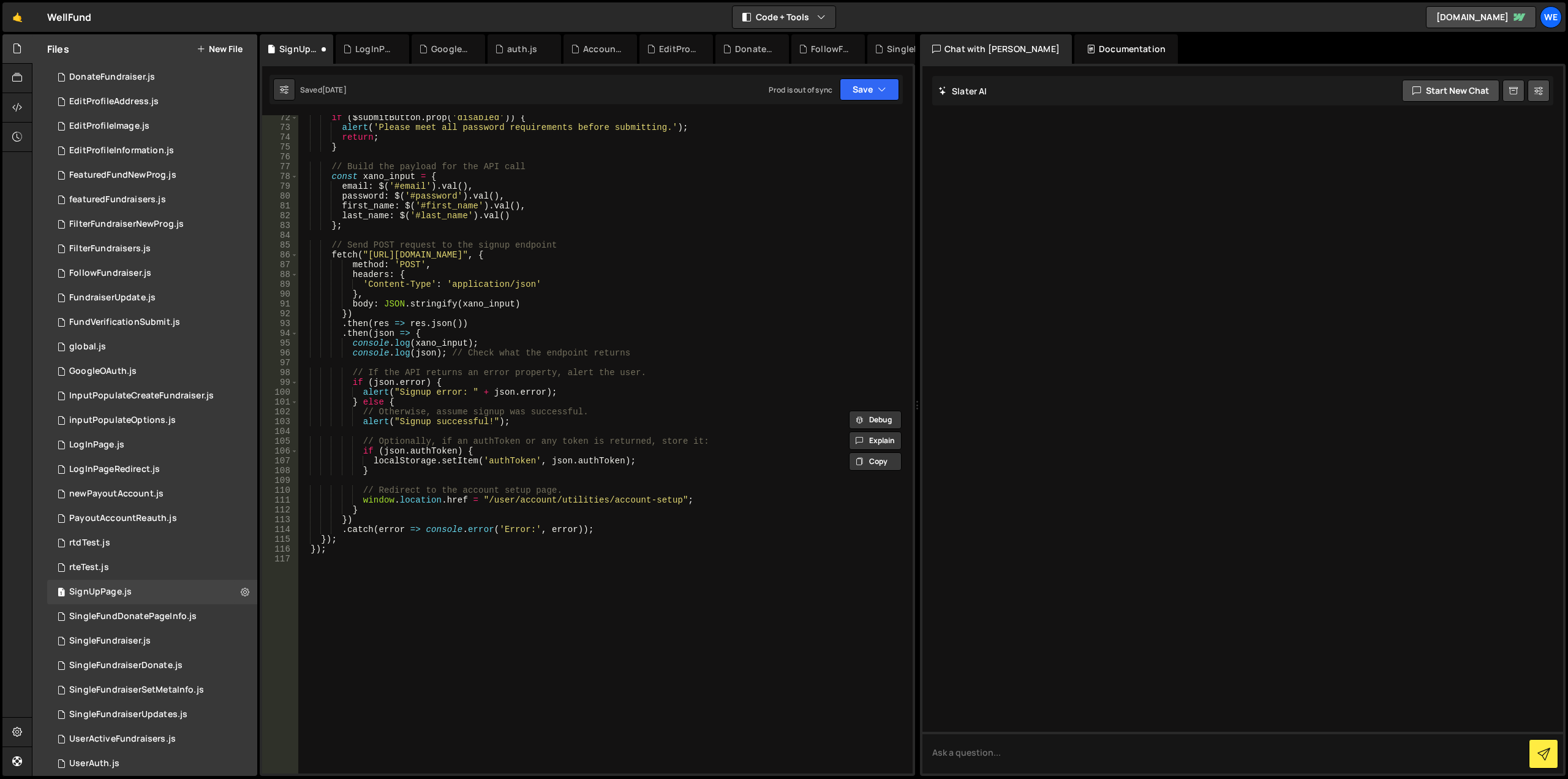
scroll to position [441, 0]
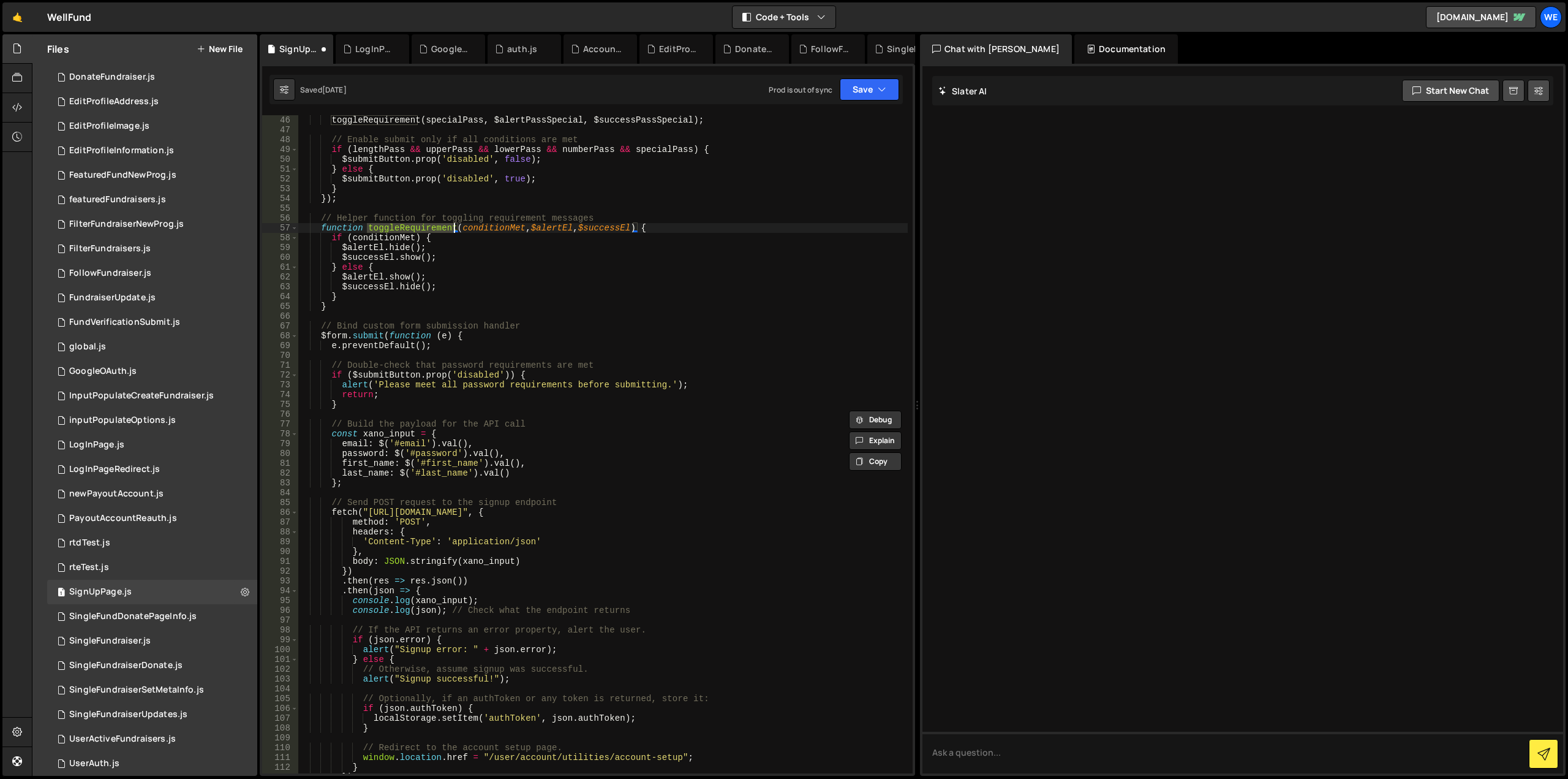
click at [539, 436] on div "toggleRequirement ( specialPass , $alertPassSpecial , $successPassSpecial ) ; /…" at bounding box center [602, 453] width 610 height 677
click at [877, 90] on button "Save" at bounding box center [869, 89] width 59 height 22
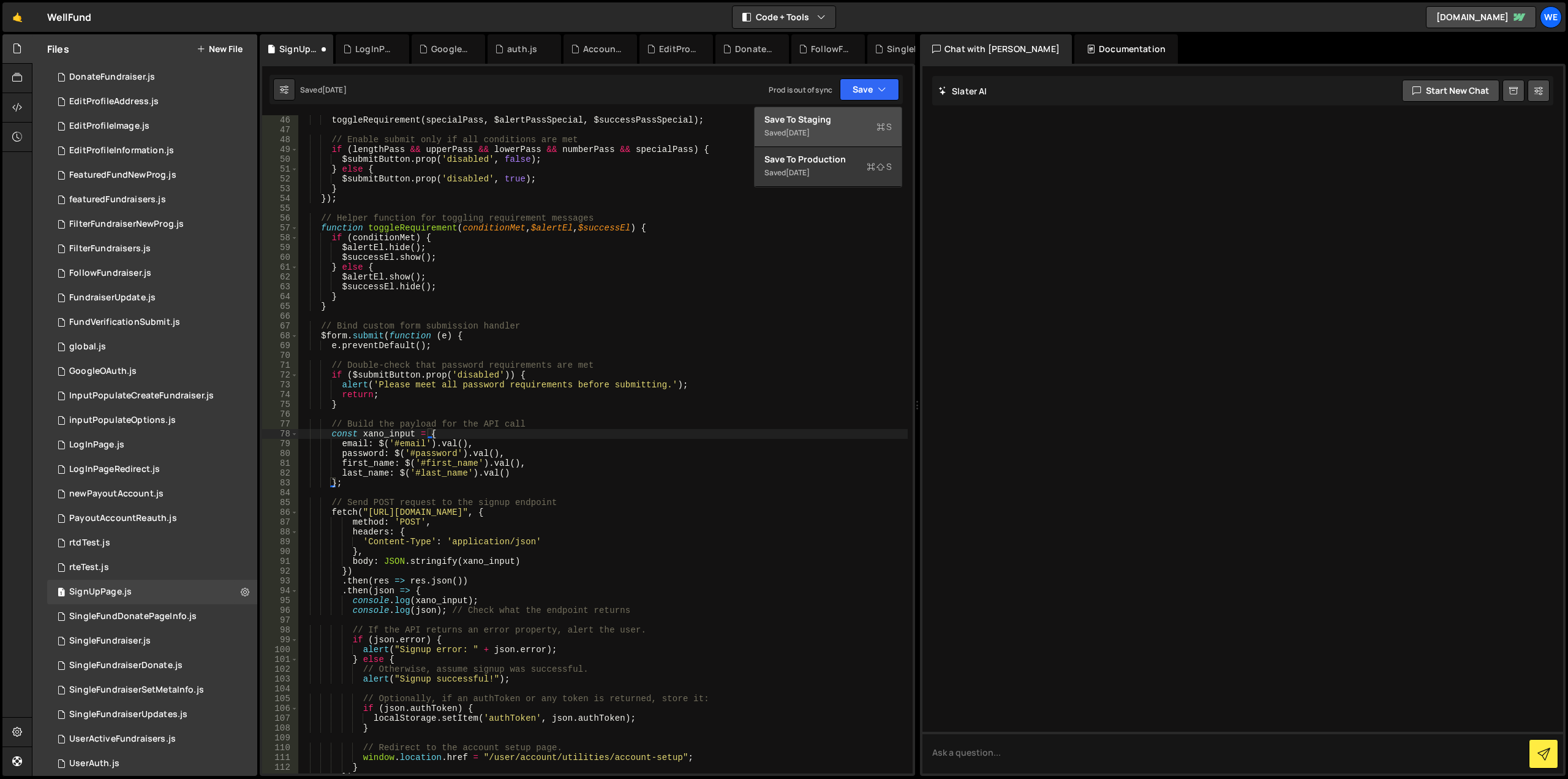
click at [835, 122] on div "Save to Staging S" at bounding box center [828, 120] width 127 height 12
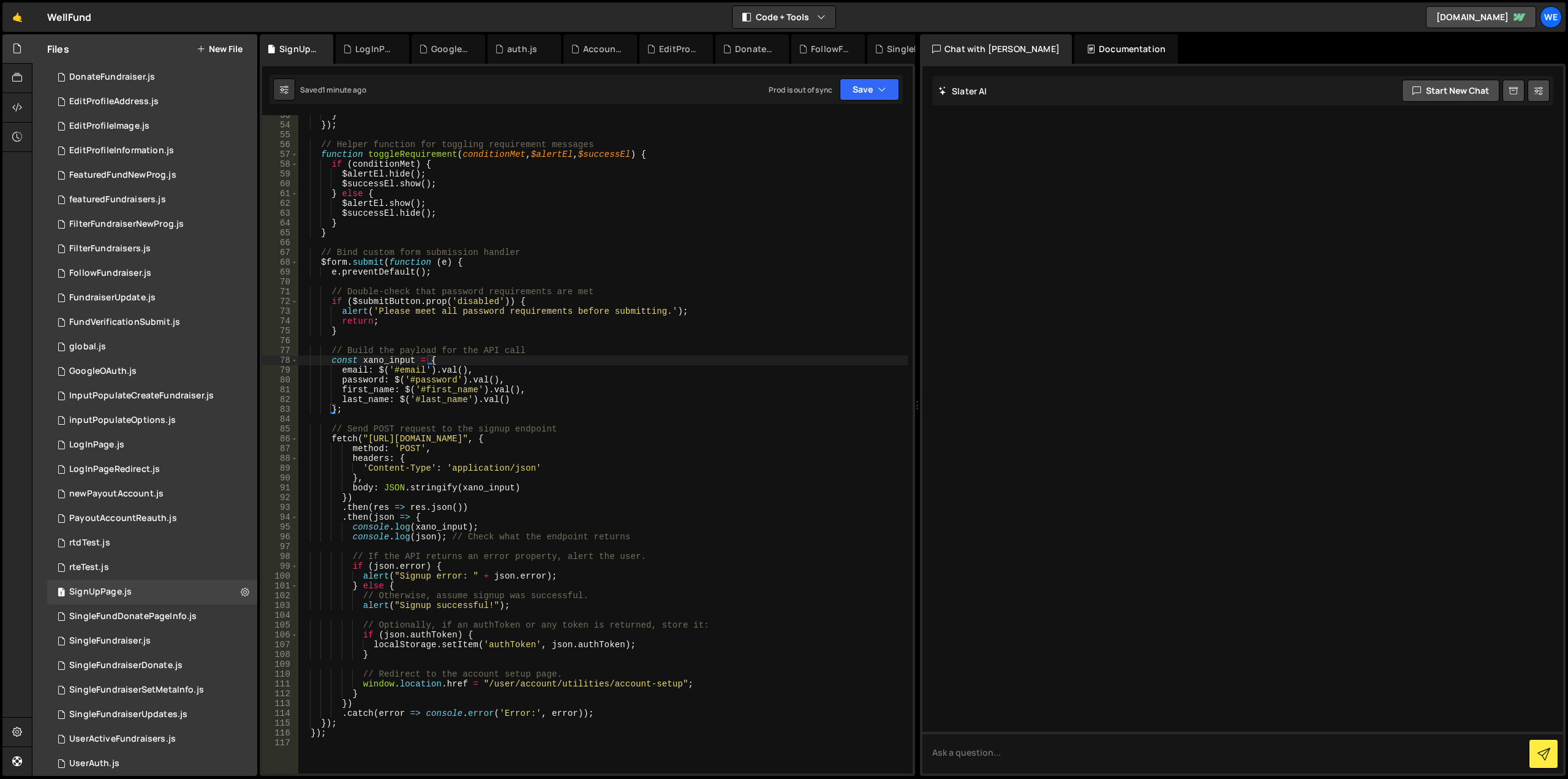
scroll to position [551, 0]
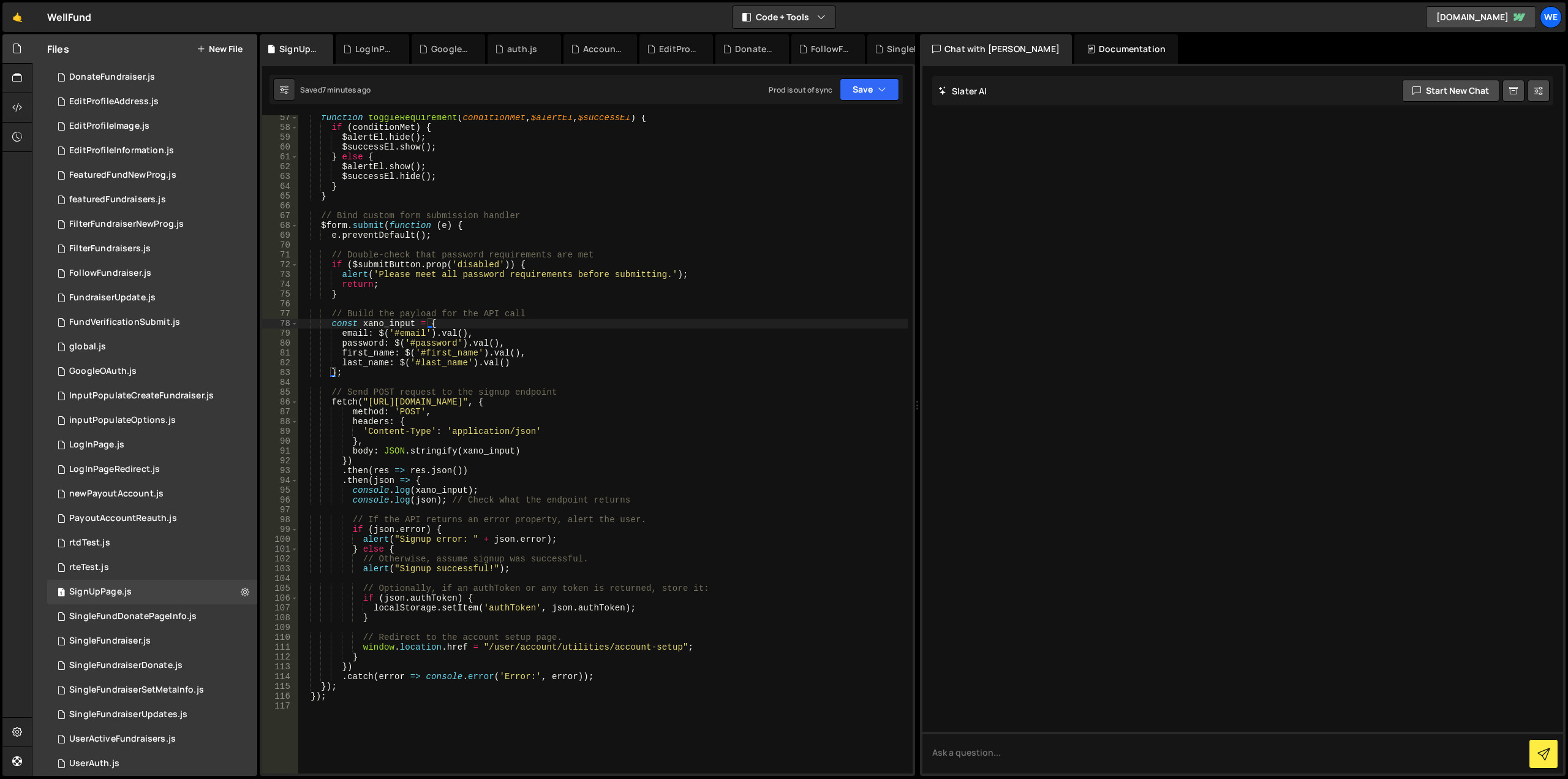
click at [584, 467] on div "function toggleRequirement ( conditionMet , $alertEl , $successEl ) { if ( cond…" at bounding box center [602, 451] width 610 height 677
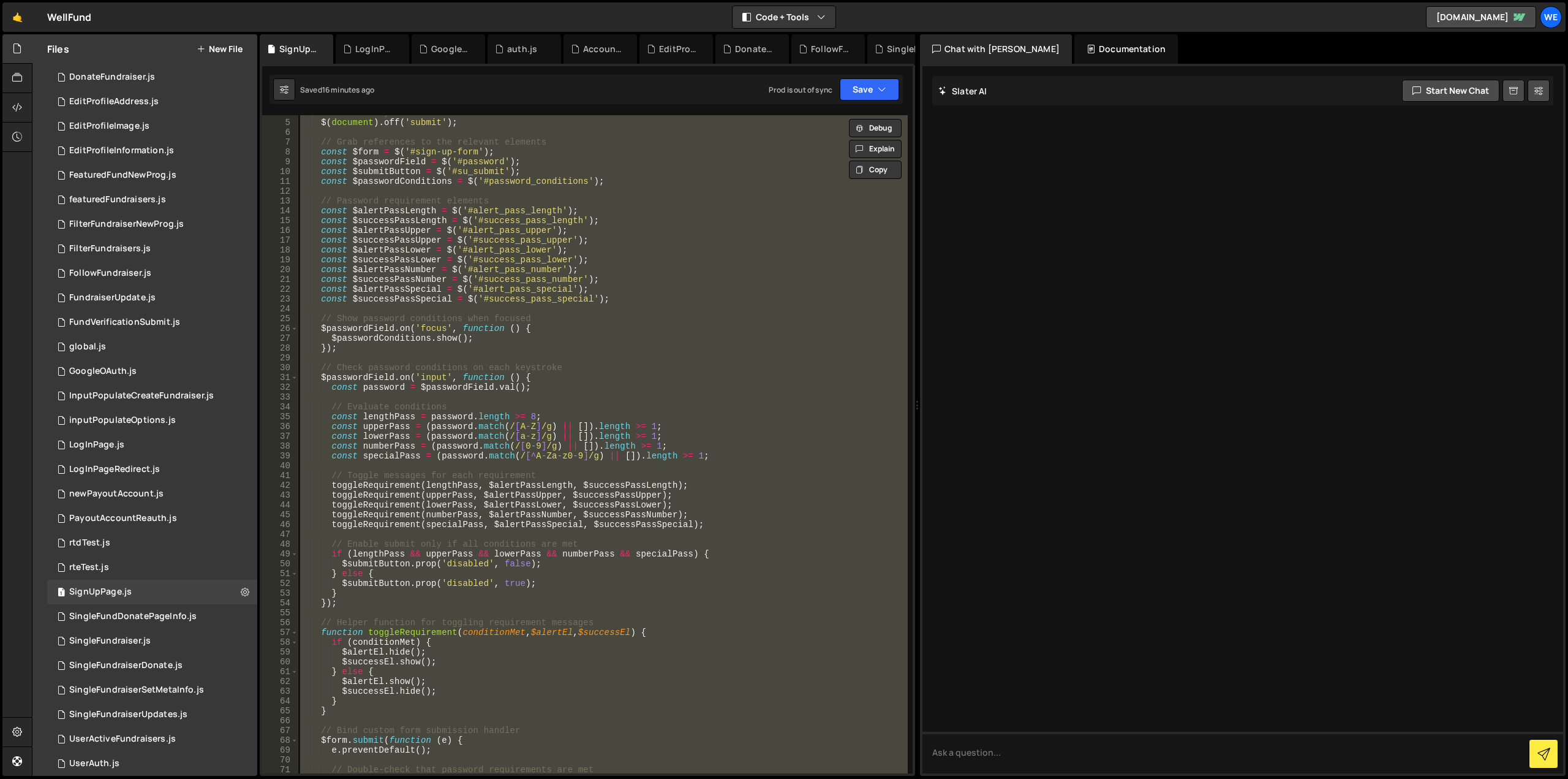
scroll to position [0, 0]
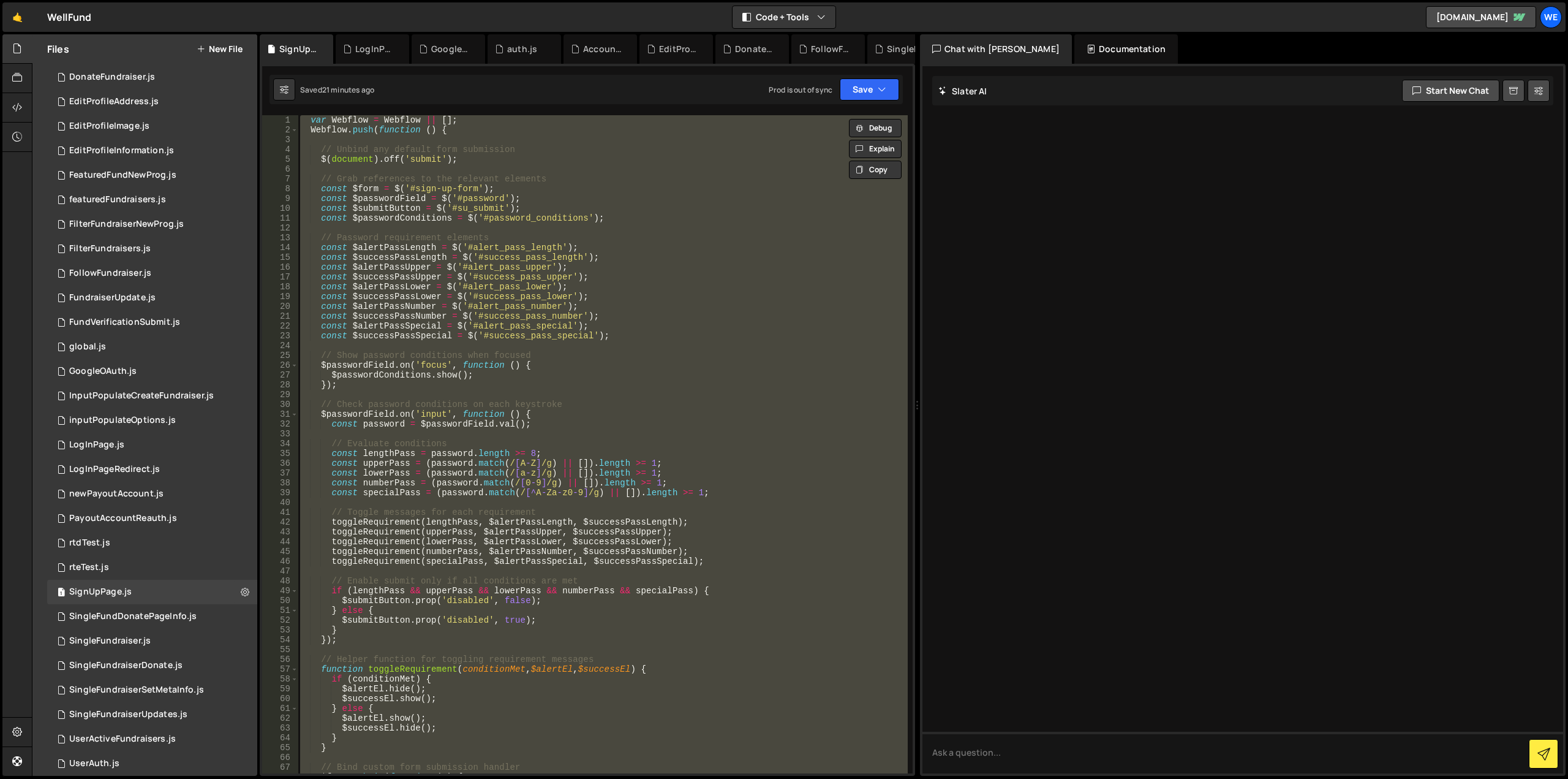
click at [524, 259] on div "var Webflow = Webflow || [ ] ; Webflow . push ( function ( ) { // Unbind any de…" at bounding box center [602, 443] width 610 height 658
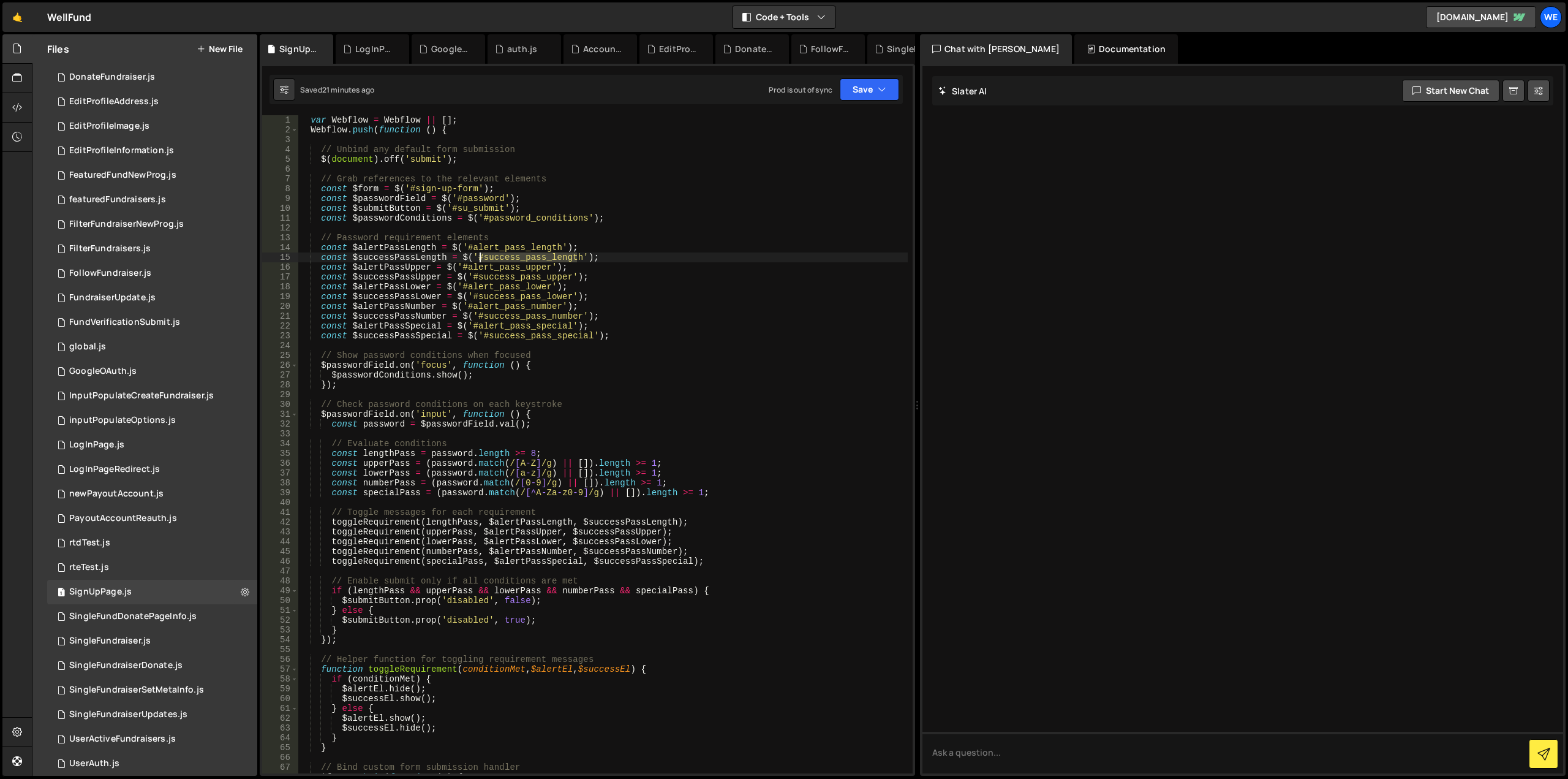
click at [524, 259] on div "var Webflow = Webflow || [ ] ; Webflow . push ( function ( ) { // Unbind any de…" at bounding box center [602, 453] width 610 height 677
click at [394, 260] on div "var Webflow = Webflow || [ ] ; Webflow . push ( function ( ) { // Unbind any de…" at bounding box center [602, 453] width 610 height 677
click at [466, 423] on div "var Webflow = Webflow || [ ] ; Webflow . push ( function ( ) { // Unbind any de…" at bounding box center [602, 453] width 610 height 677
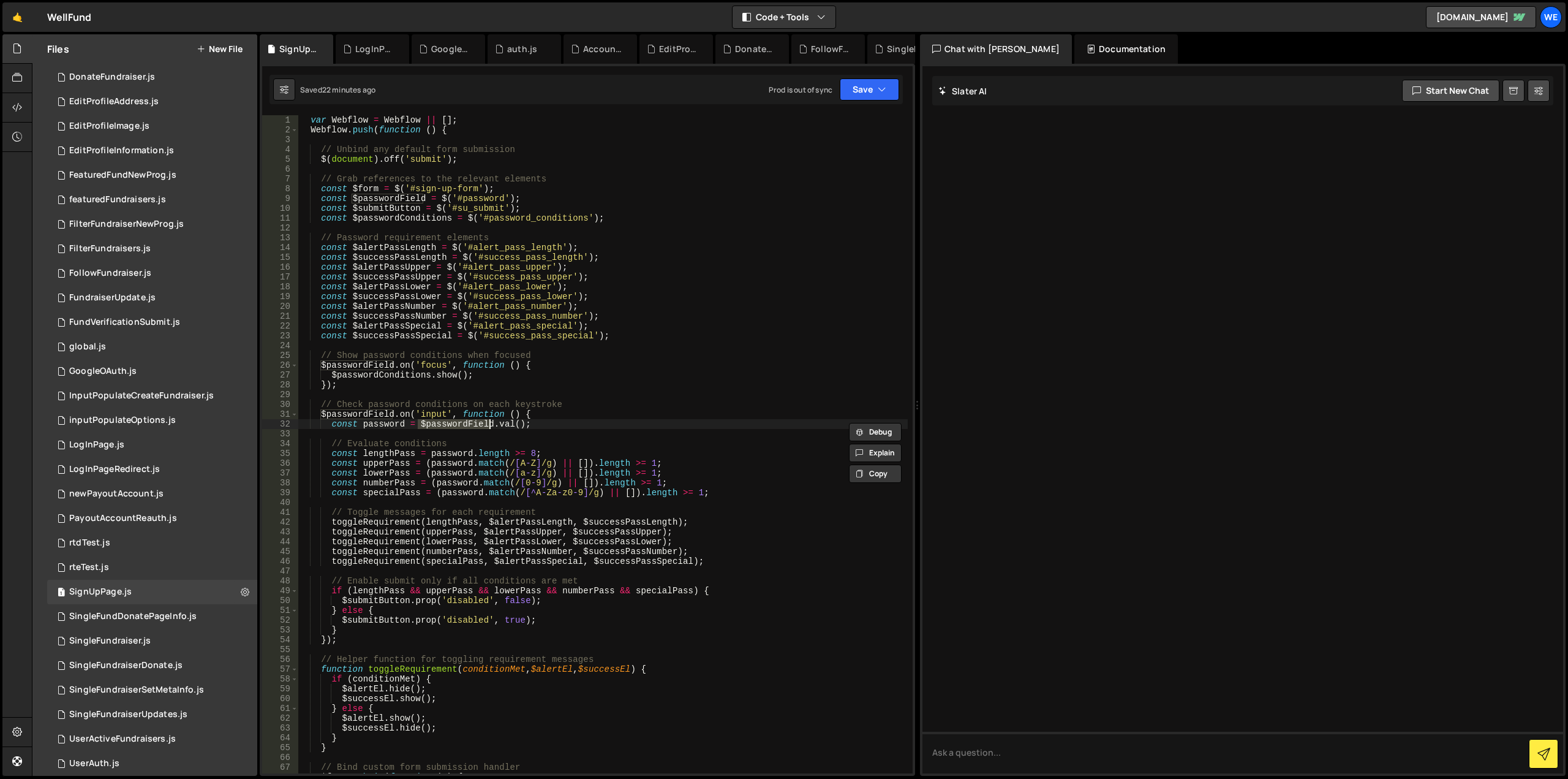
click at [375, 467] on div "var Webflow = Webflow || [ ] ; Webflow . push ( function ( ) { // Unbind any de…" at bounding box center [602, 453] width 610 height 677
click at [728, 489] on div "var Webflow = Webflow || [ ] ; Webflow . push ( function ( ) { // Unbind any de…" at bounding box center [602, 453] width 610 height 677
type textarea "const specialPass = (password.match(/[^A-Za-z0-9]/g) || []).length >= 1;"
click at [878, 93] on icon "button" at bounding box center [882, 89] width 9 height 12
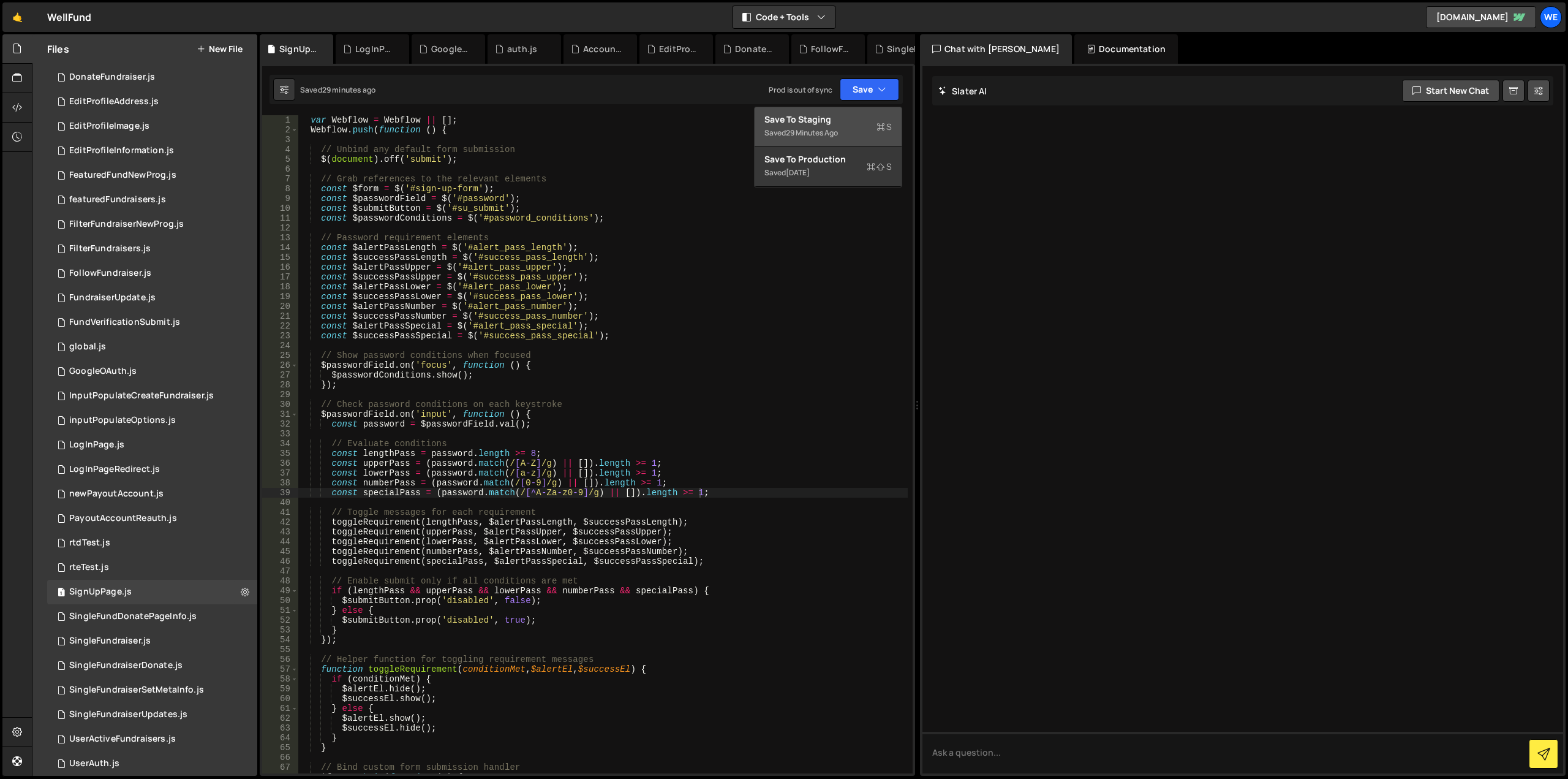
click at [844, 126] on div "Saved 29 minutes ago" at bounding box center [828, 133] width 127 height 15
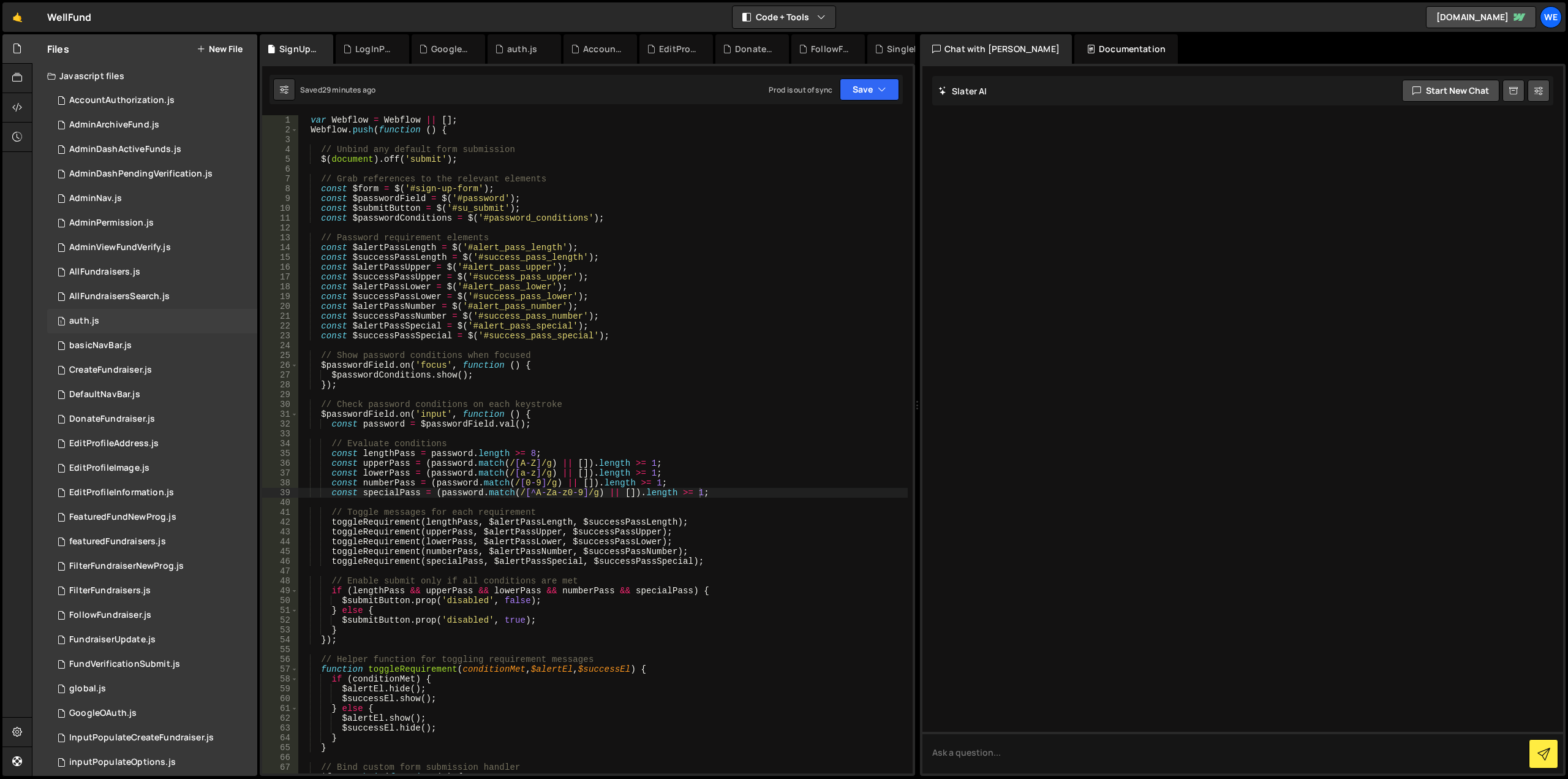
click at [137, 317] on div "1 auth.js 0" at bounding box center [151, 321] width 210 height 25
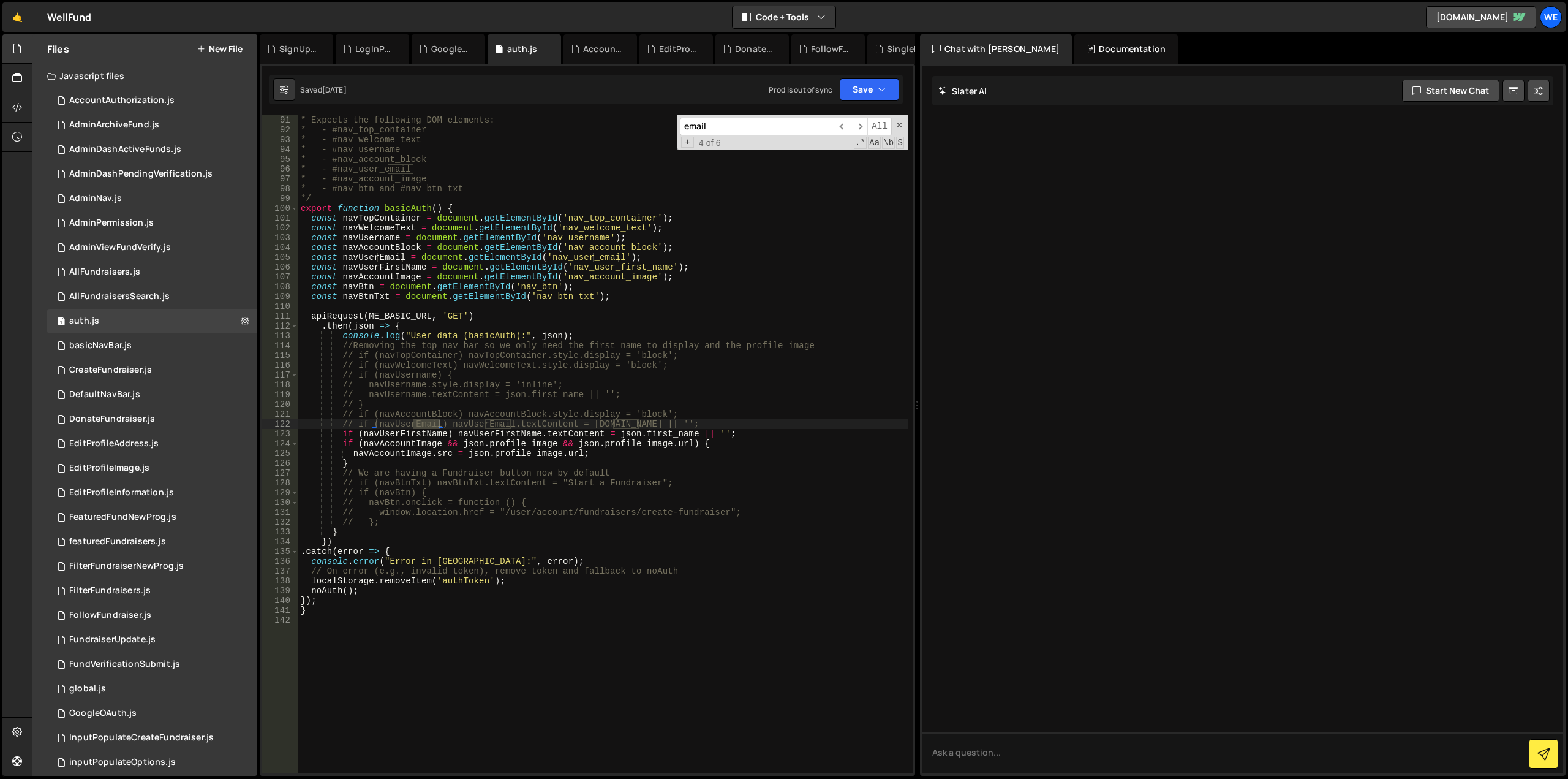
scroll to position [883, 0]
click at [136, 96] on div "AccountAuthorization.js" at bounding box center [121, 100] width 105 height 11
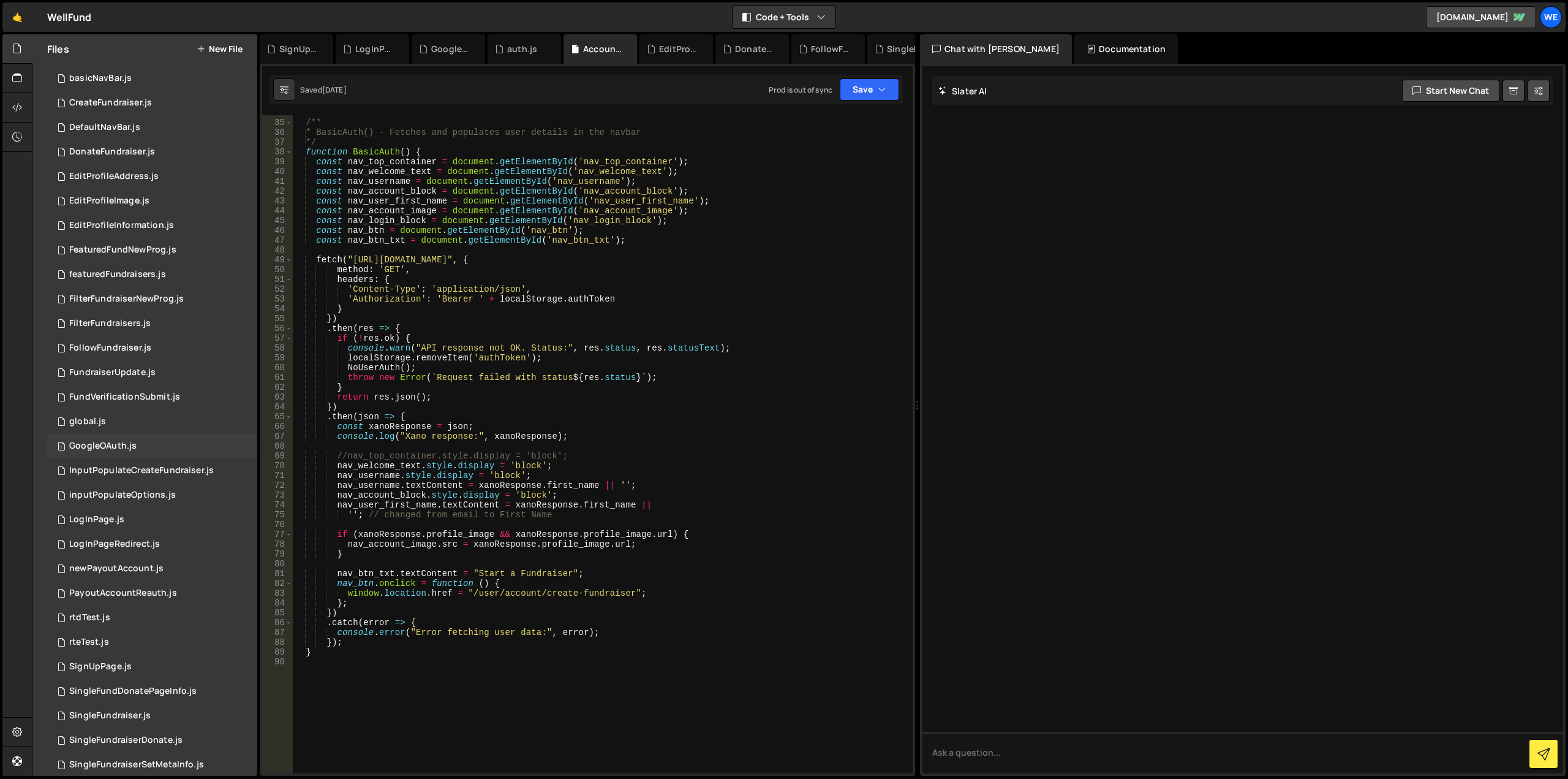
scroll to position [306, 0]
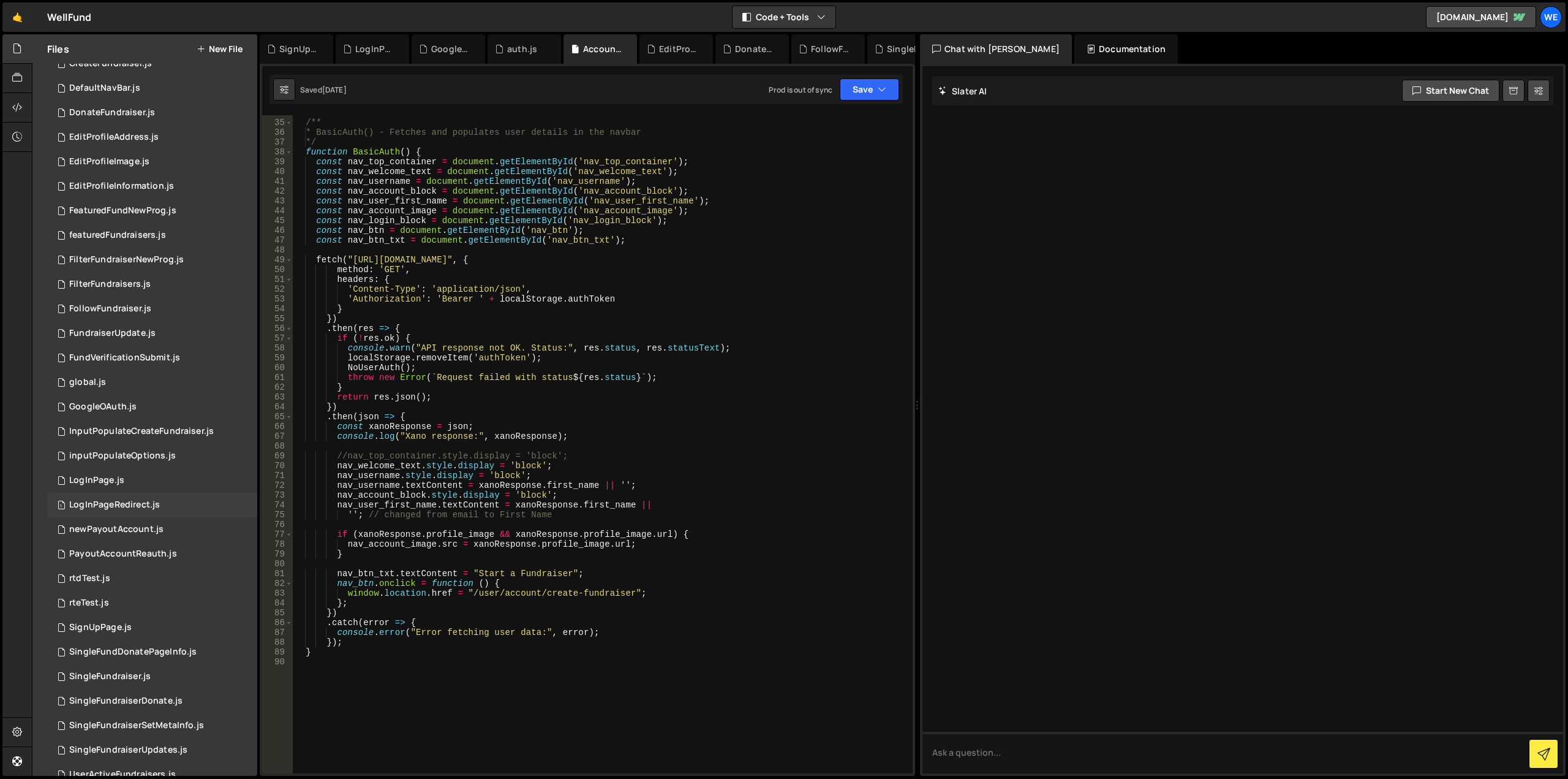
click at [140, 501] on div "LogInPageRedirect.js" at bounding box center [114, 505] width 90 height 11
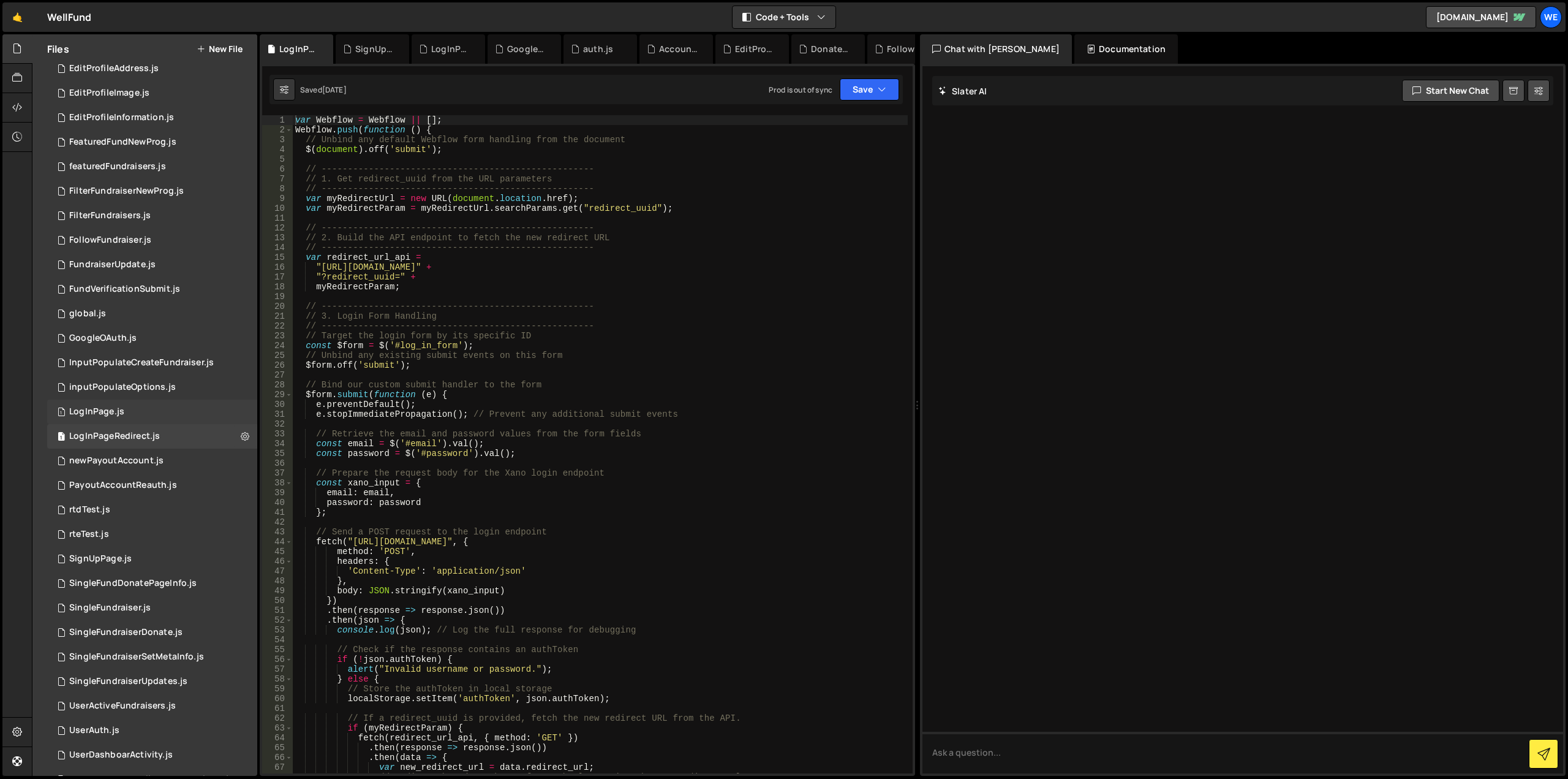
scroll to position [428, 0]
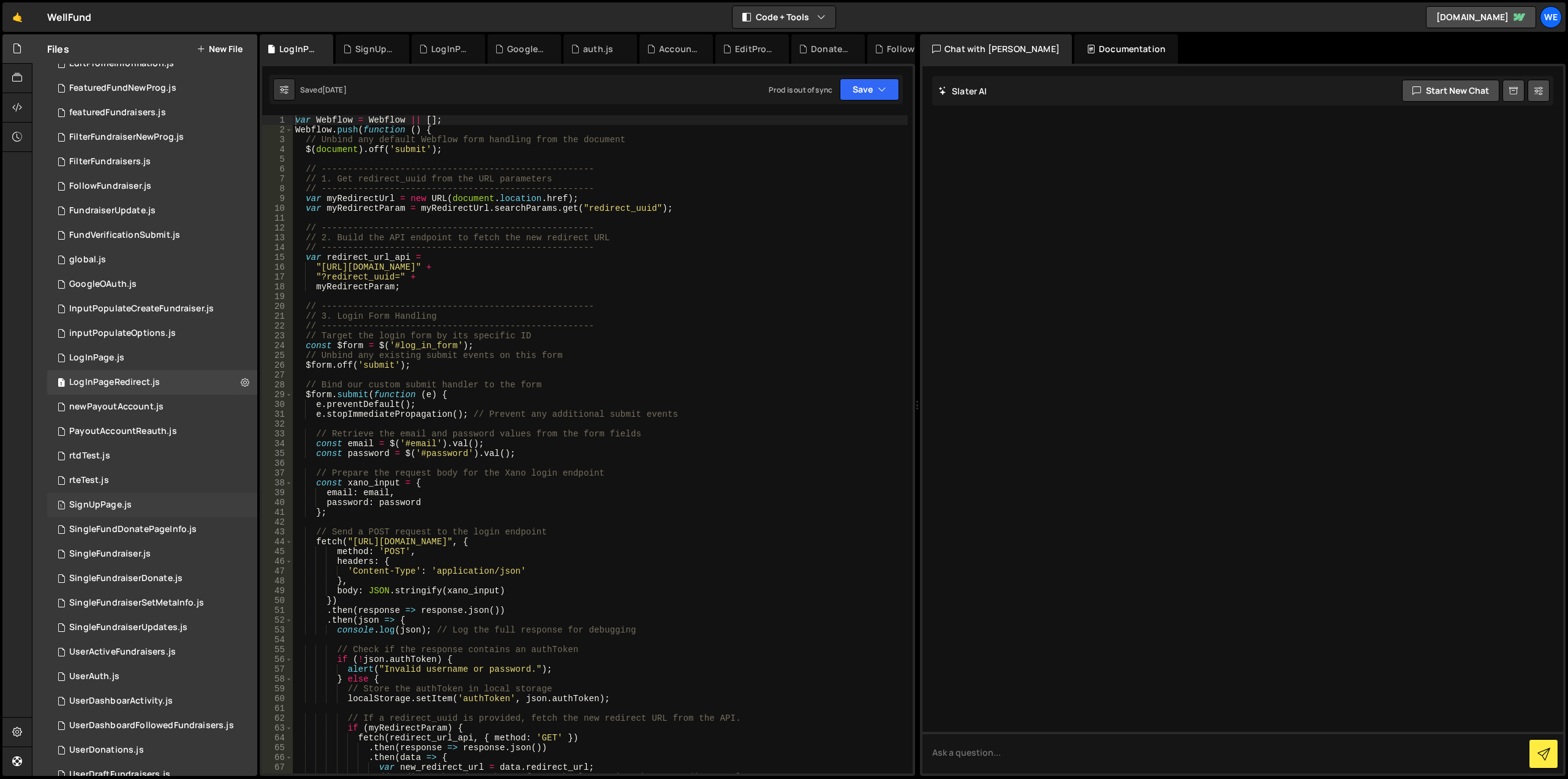
click at [150, 502] on div "1 SignUpPage.js 0" at bounding box center [151, 505] width 210 height 25
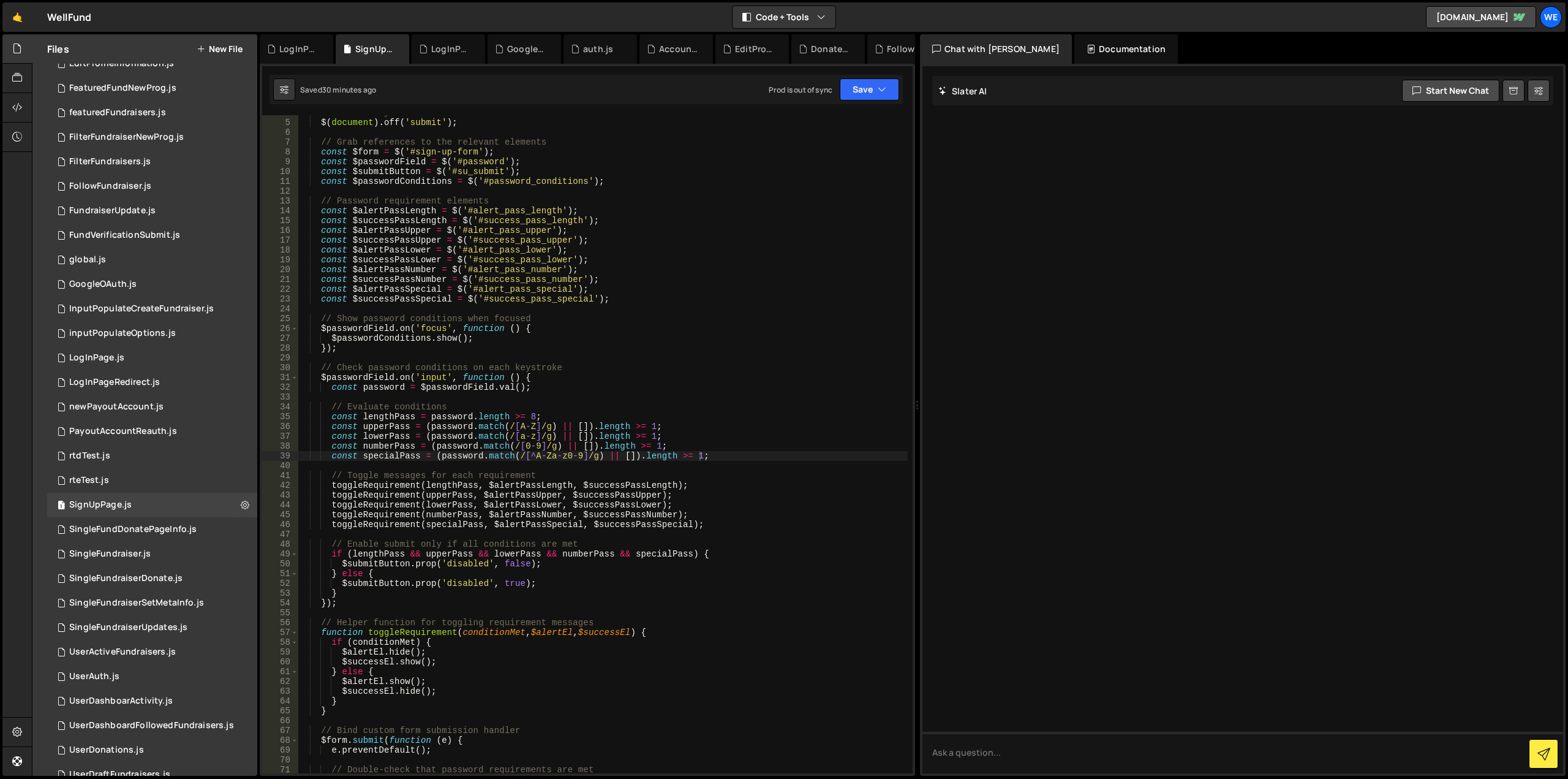
scroll to position [0, 0]
click at [602, 307] on div "// Unbind any default form submission $ ( document ) . off ( 'submit' ) ; // Gr…" at bounding box center [602, 446] width 610 height 677
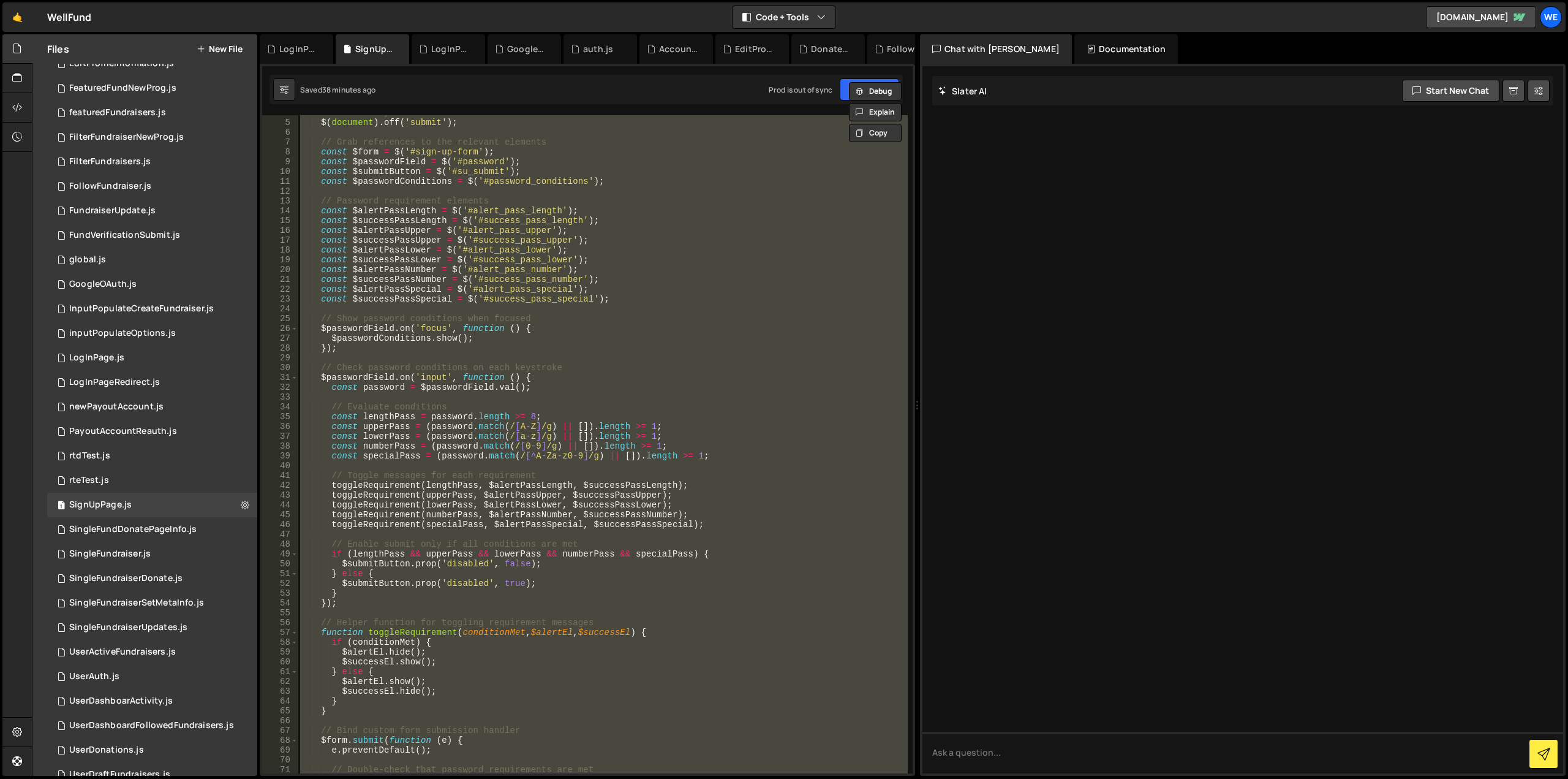
click at [642, 257] on div "// Unbind any default form submission $ ( document ) . off ( 'submit' ) ; // Gr…" at bounding box center [602, 443] width 610 height 658
type textarea "const $successPassLower = $('#success_pass_lower');"
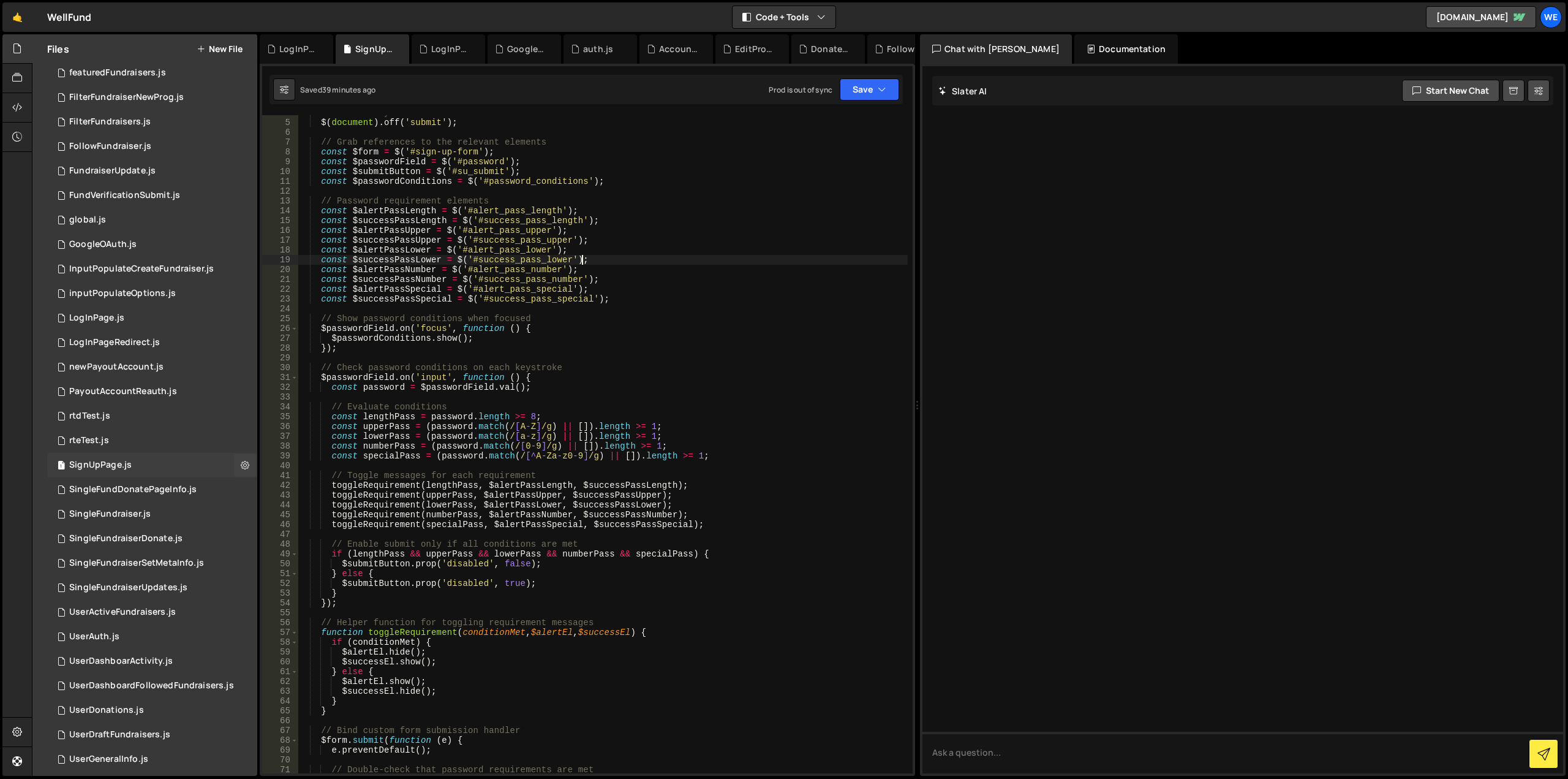
scroll to position [465, 0]
click at [142, 325] on div "1 LogInPage.js 0" at bounding box center [151, 322] width 210 height 25
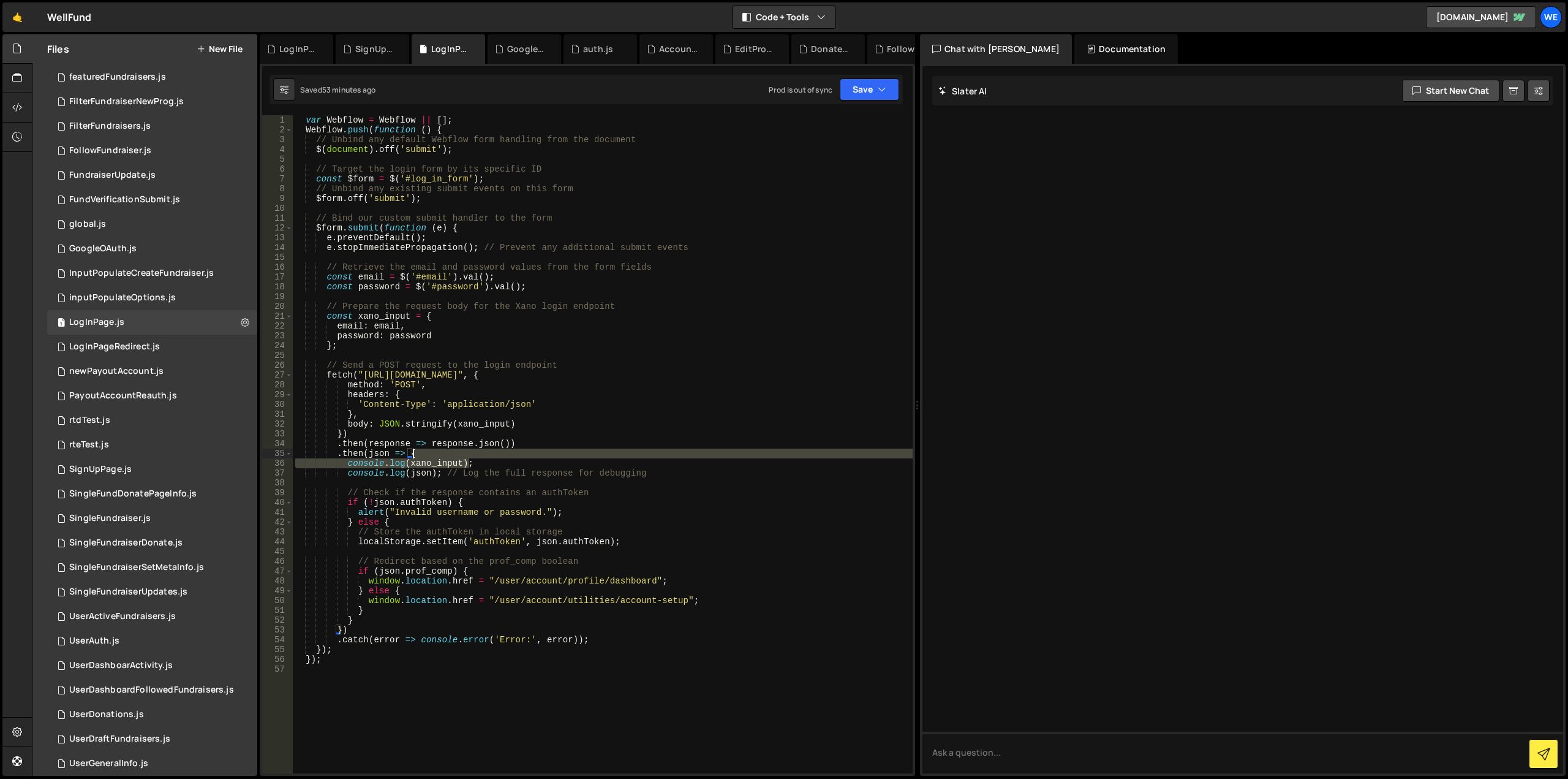
drag, startPoint x: 487, startPoint y: 463, endPoint x: 484, endPoint y: 456, distance: 7.6
click at [484, 456] on div "var Webflow = Webflow || [ ] ; Webflow . push ( function ( ) { // Unbind any de…" at bounding box center [603, 453] width 619 height 677
type textarea ".then(json => {"
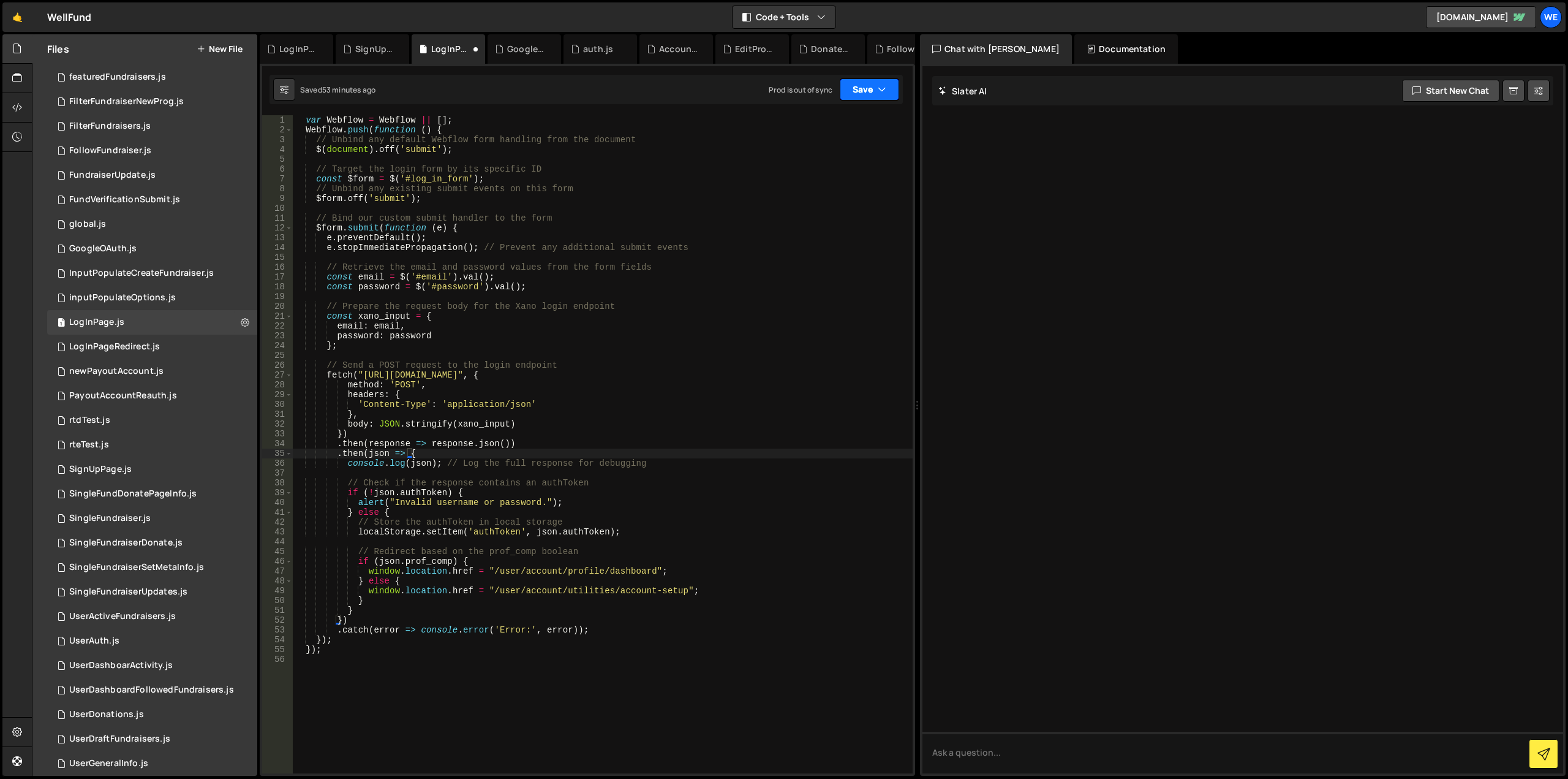
click at [892, 89] on button "Save" at bounding box center [869, 89] width 59 height 22
click at [834, 121] on div "Save to Staging S" at bounding box center [828, 120] width 127 height 12
click at [90, 474] on div "1 SignUpPage.js 0" at bounding box center [151, 469] width 210 height 25
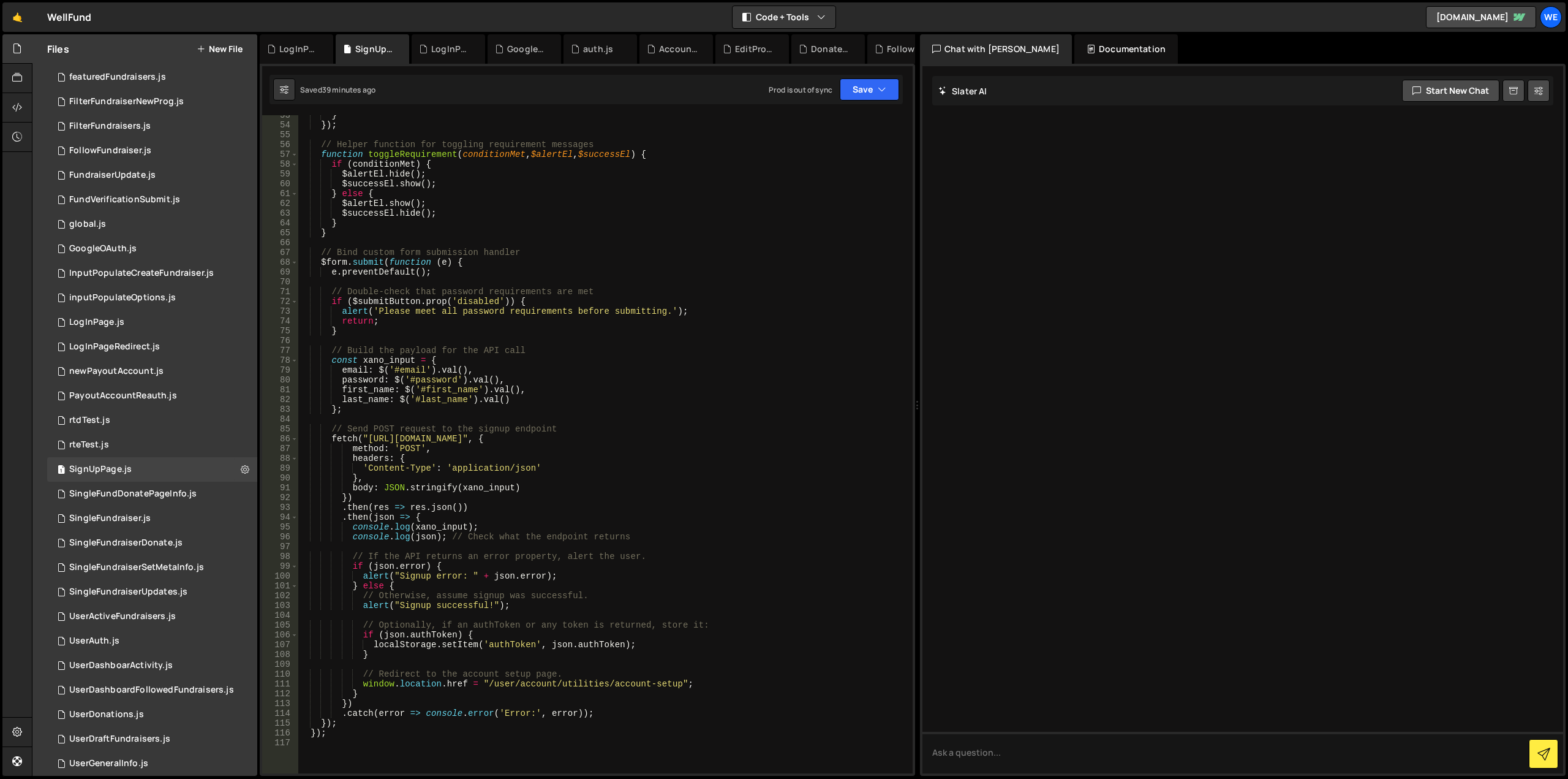
scroll to position [514, 0]
drag, startPoint x: 480, startPoint y: 527, endPoint x: 481, endPoint y: 521, distance: 6.1
click at [481, 521] on div "} }) ; // Helper function for toggling requirement messages function toggleRequ…" at bounding box center [602, 449] width 610 height 677
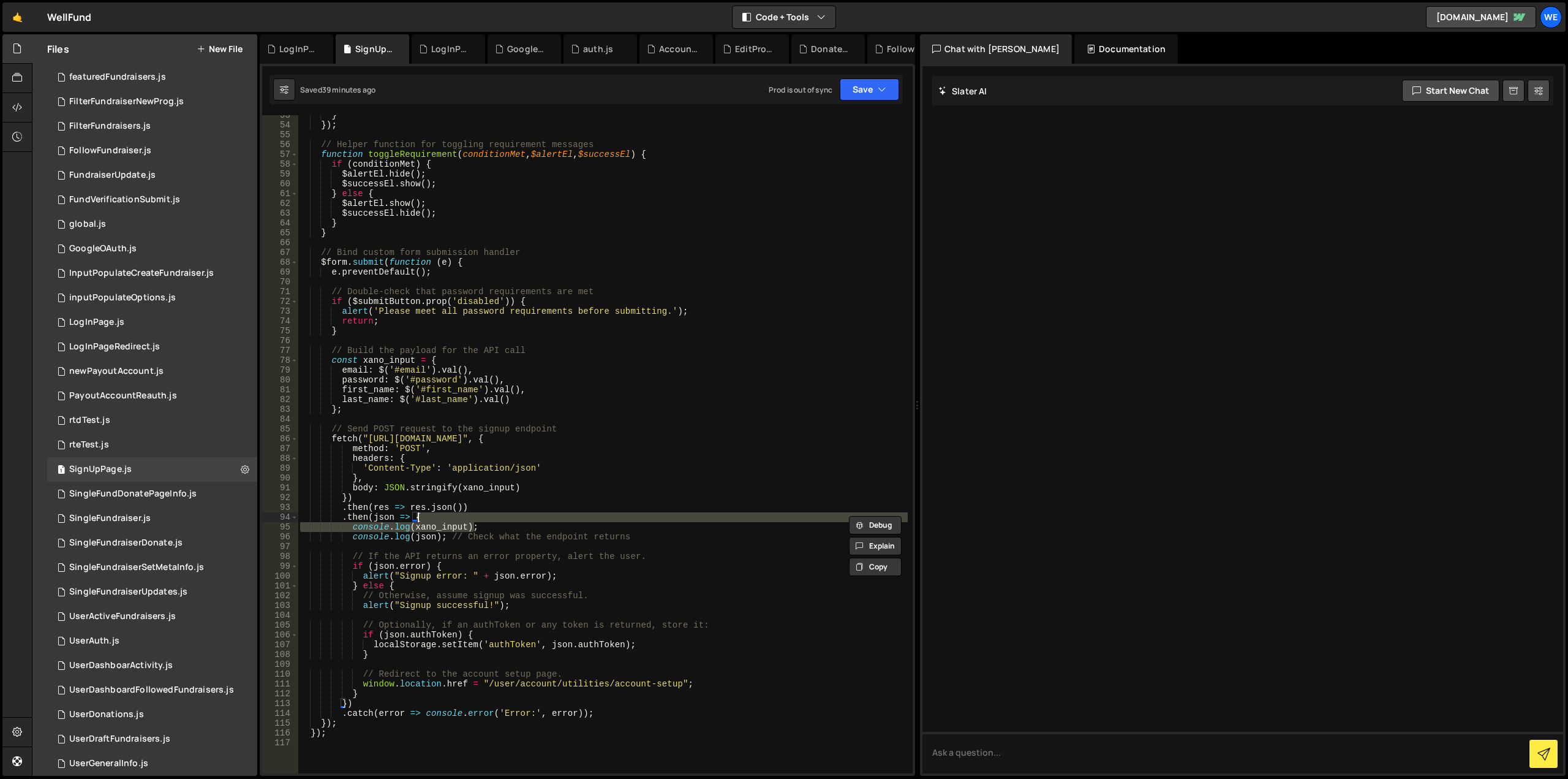
type textarea ".then(json => {"
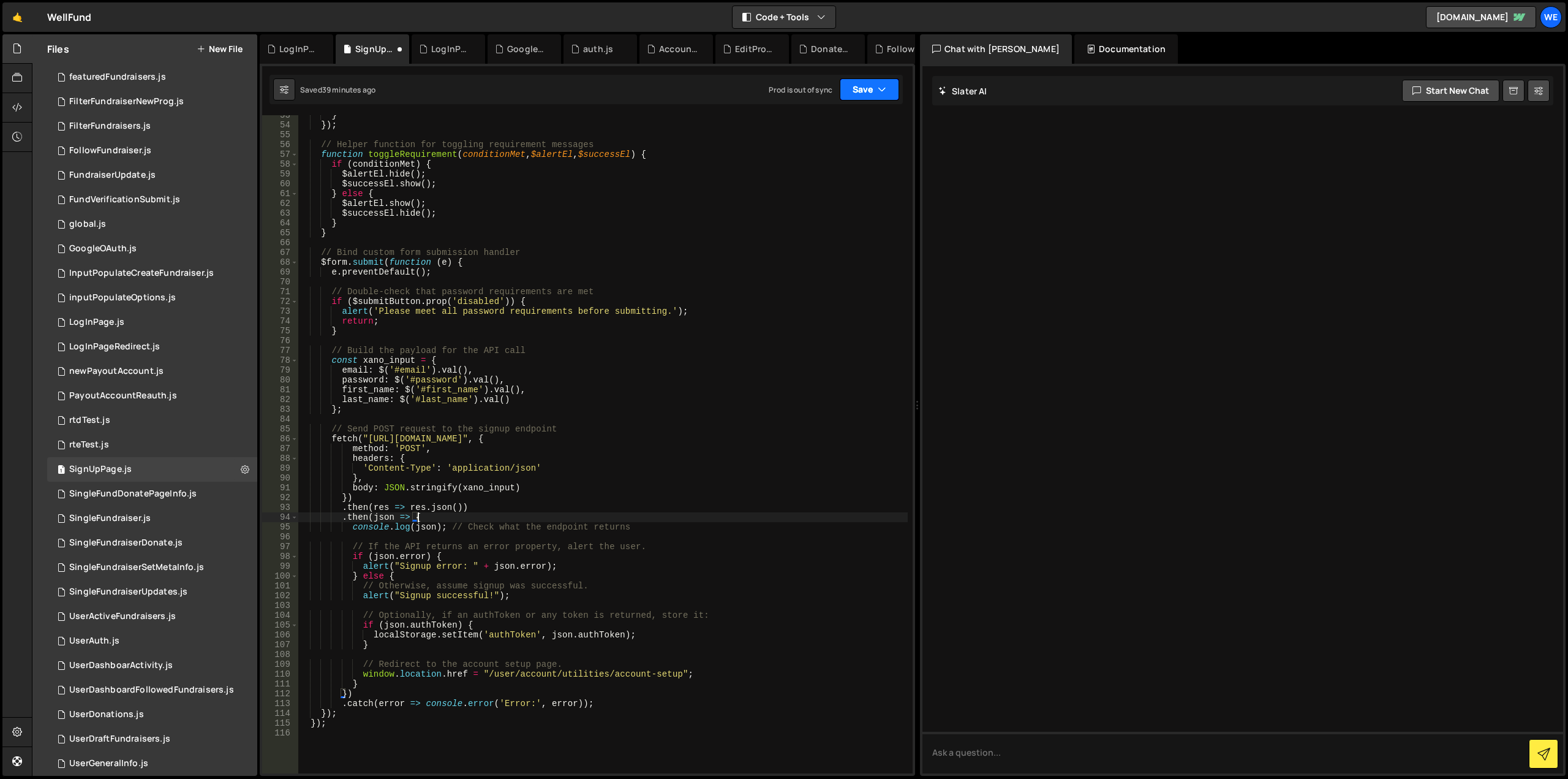
click at [871, 89] on button "Save" at bounding box center [869, 89] width 59 height 22
click at [849, 121] on div "Save to Staging S" at bounding box center [828, 120] width 127 height 12
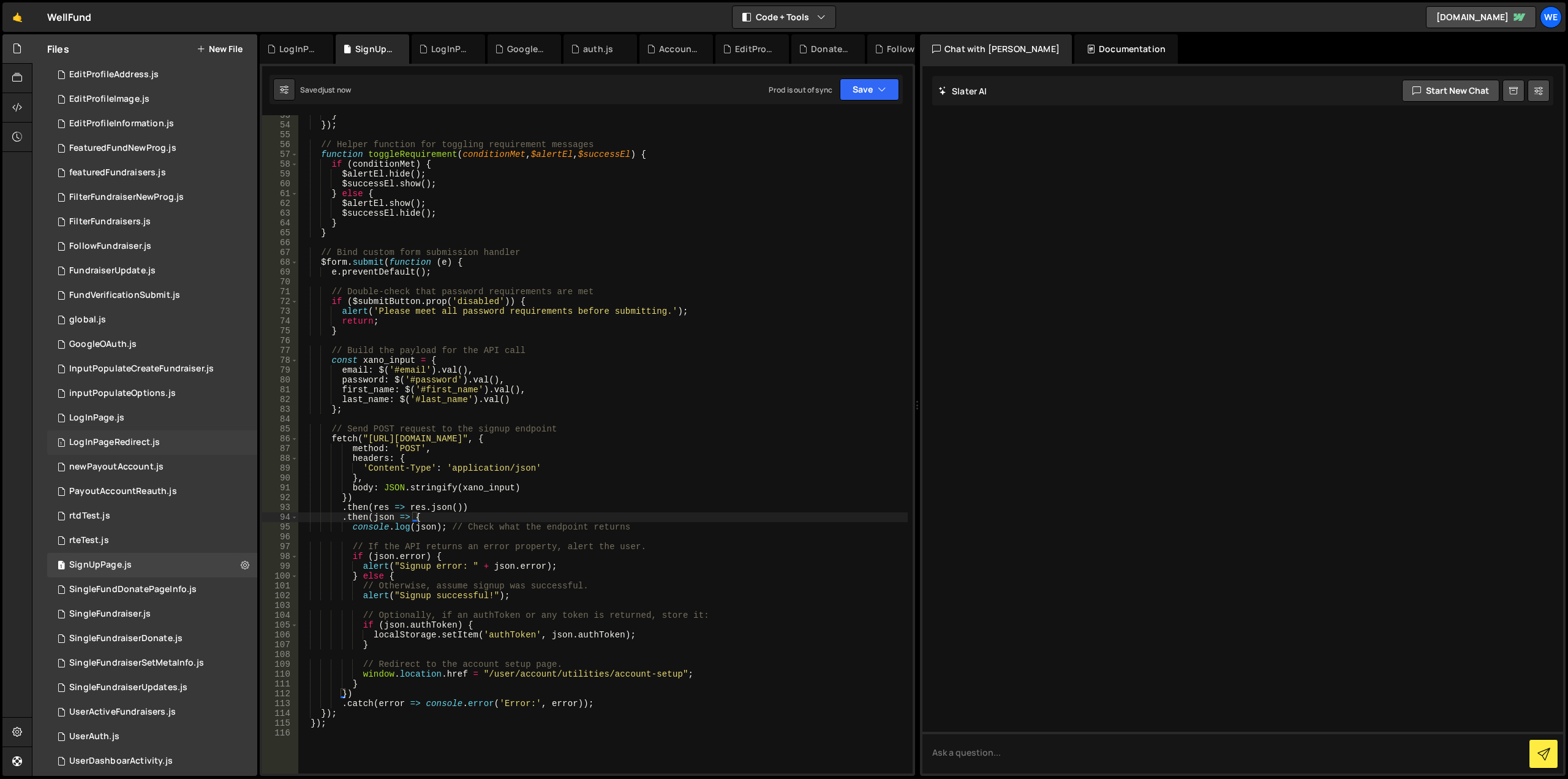
scroll to position [342, 0]
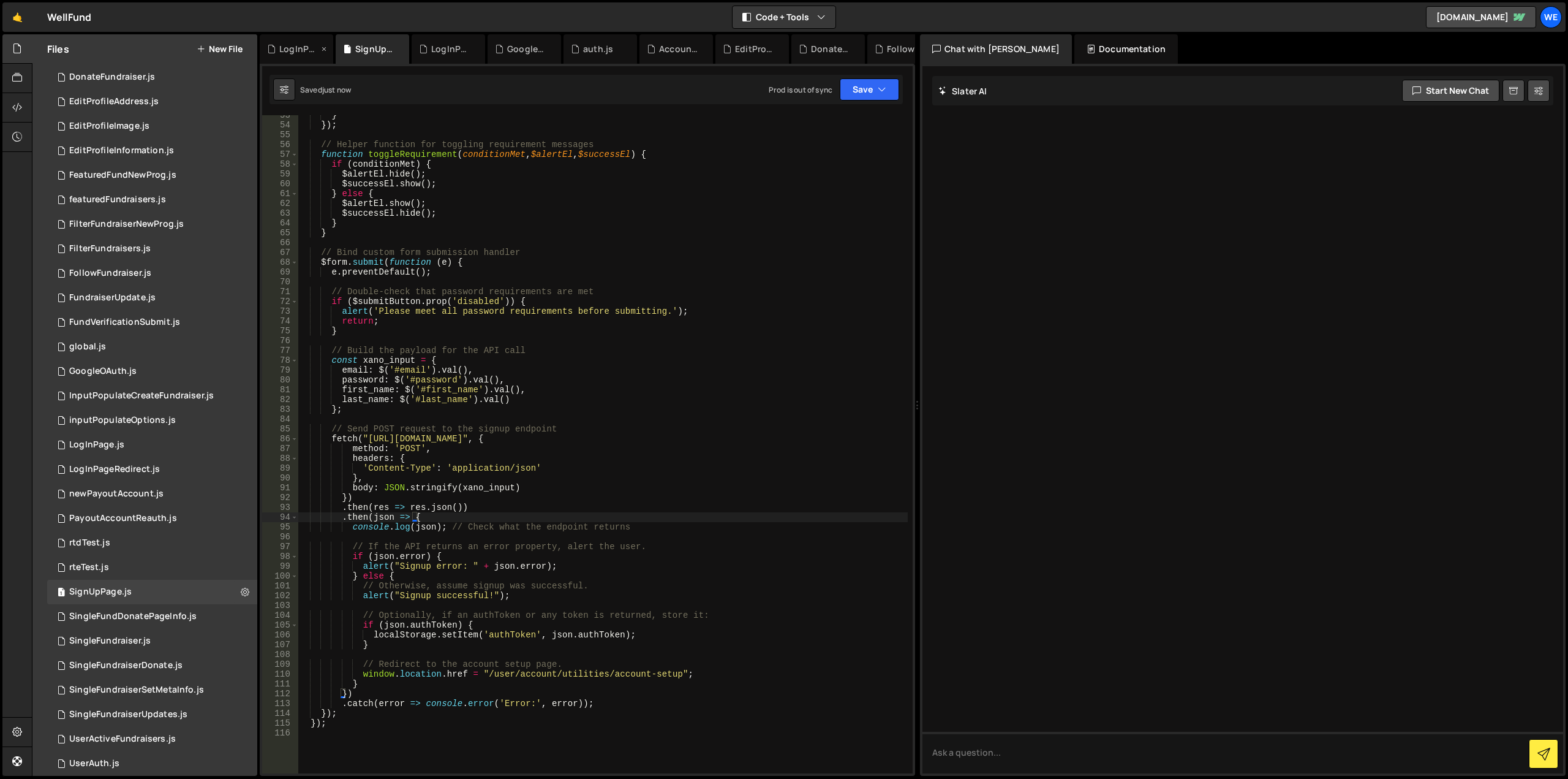
click at [299, 53] on div "LogInPageRedirect.js" at bounding box center [299, 49] width 39 height 12
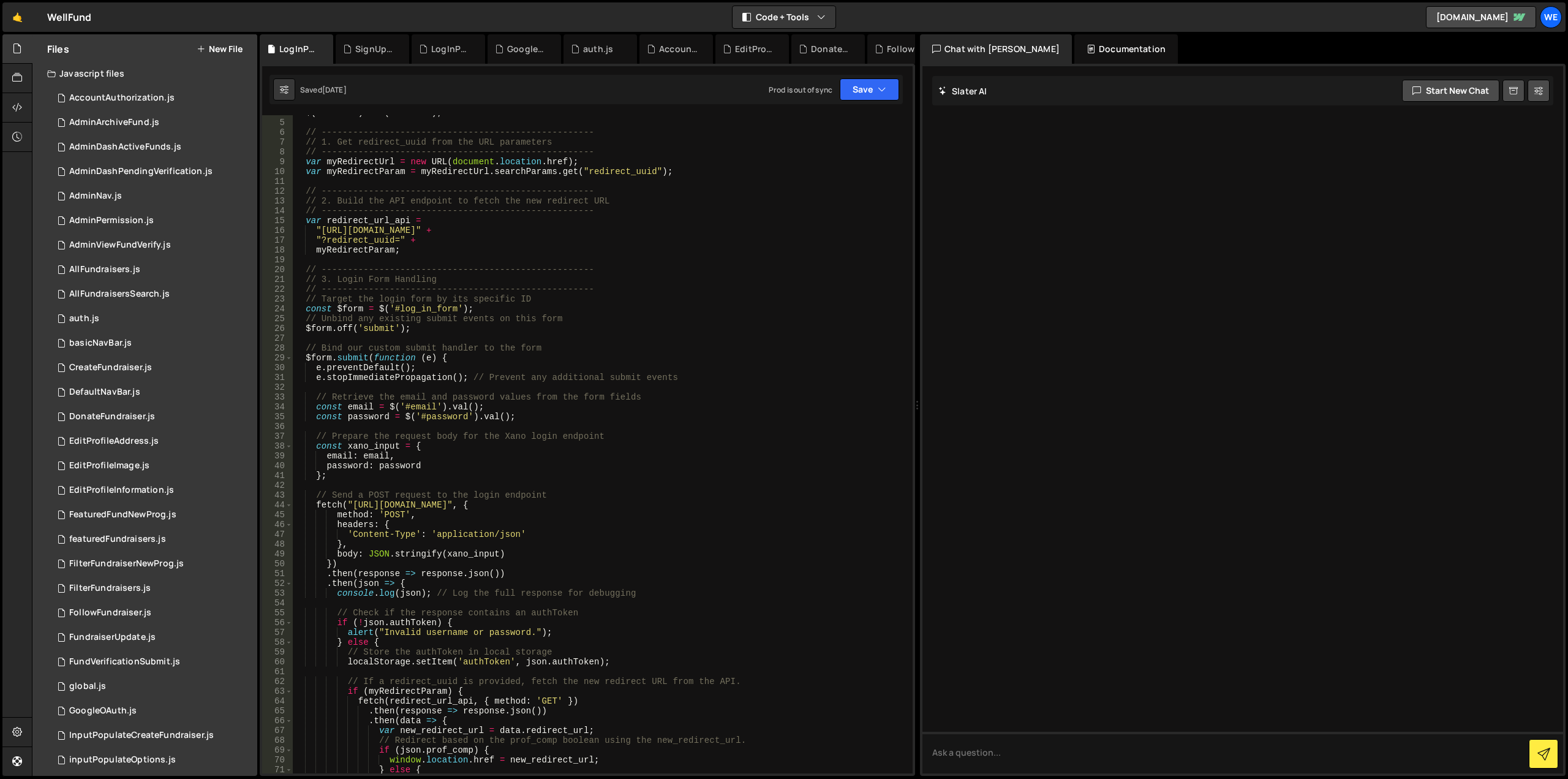
scroll to position [0, 0]
